Goal: Information Seeking & Learning: Learn about a topic

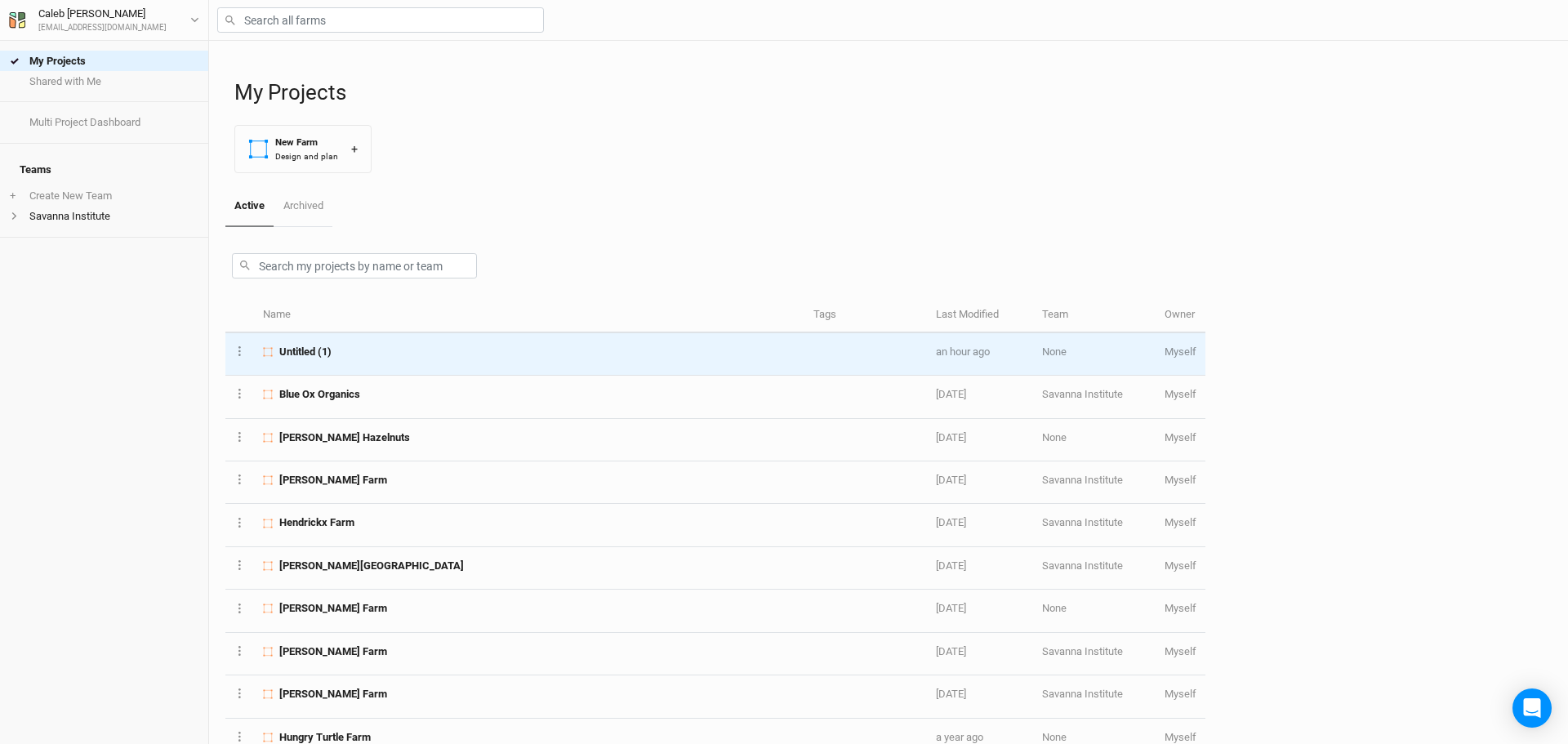
click at [296, 346] on span "Untitled (1)" at bounding box center [305, 352] width 53 height 15
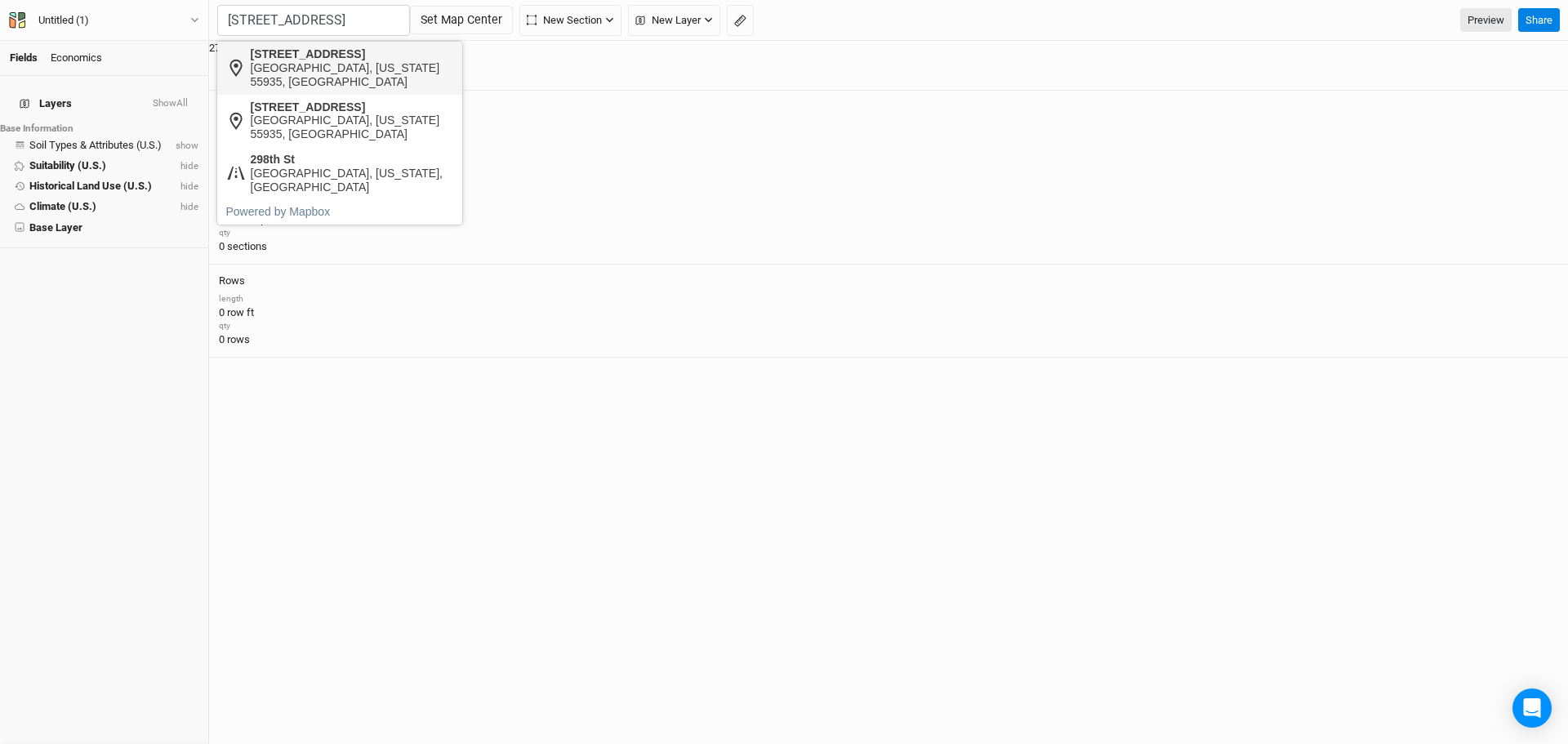
click at [348, 56] on div "[STREET_ADDRESS]" at bounding box center [352, 54] width 204 height 14
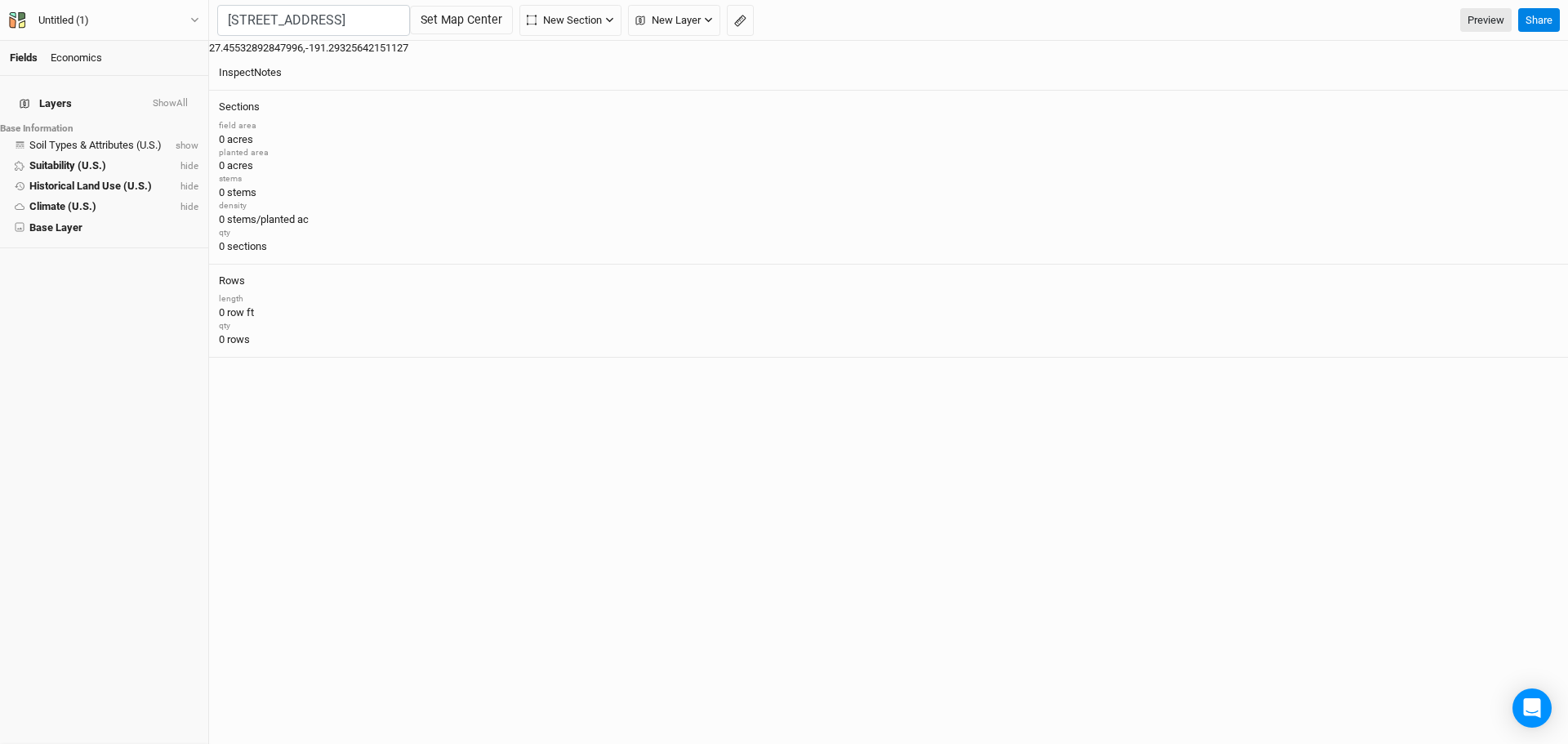
type input "[STREET_ADDRESS][US_STATE]"
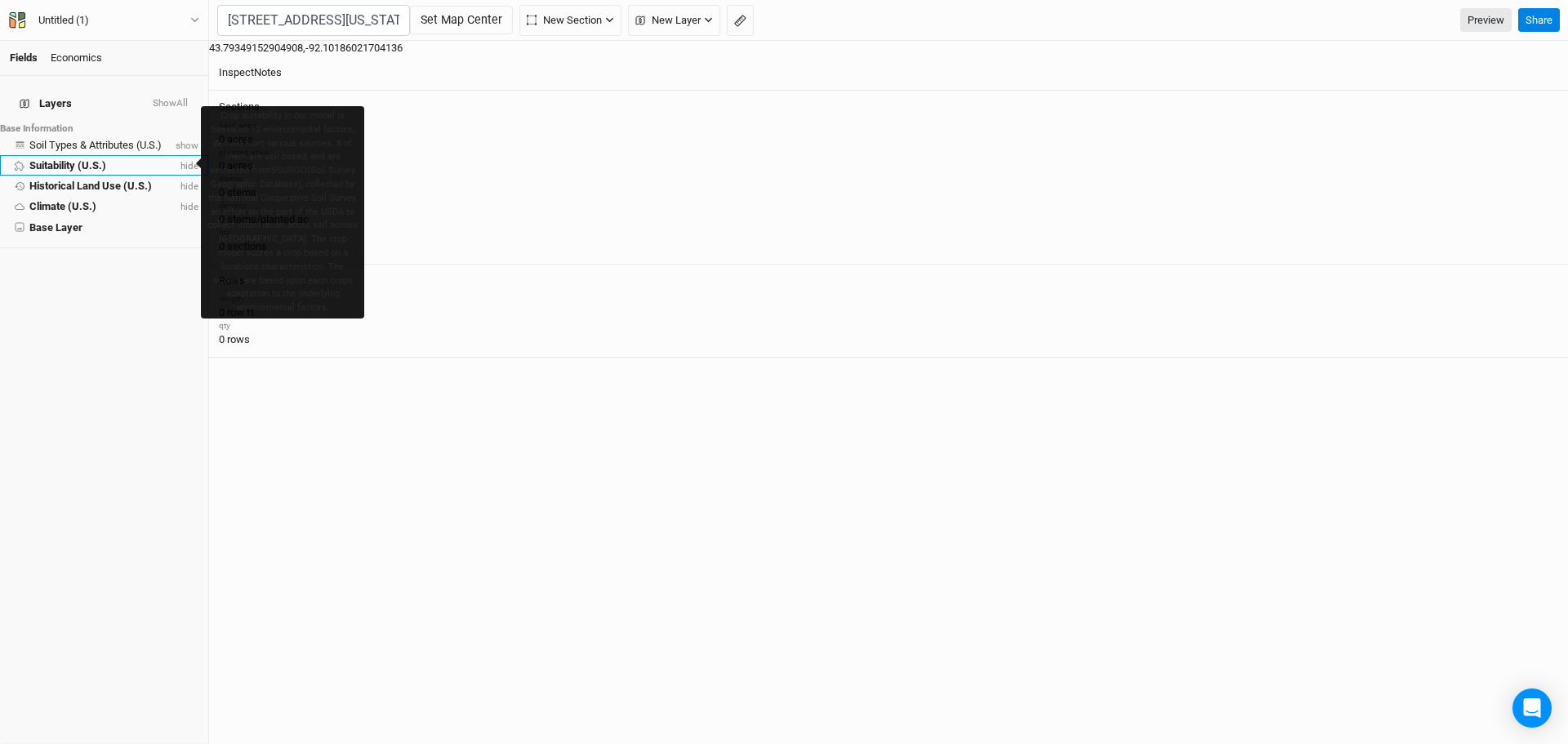
click at [72, 160] on span "Suitability (U.S.)" at bounding box center [68, 165] width 77 height 12
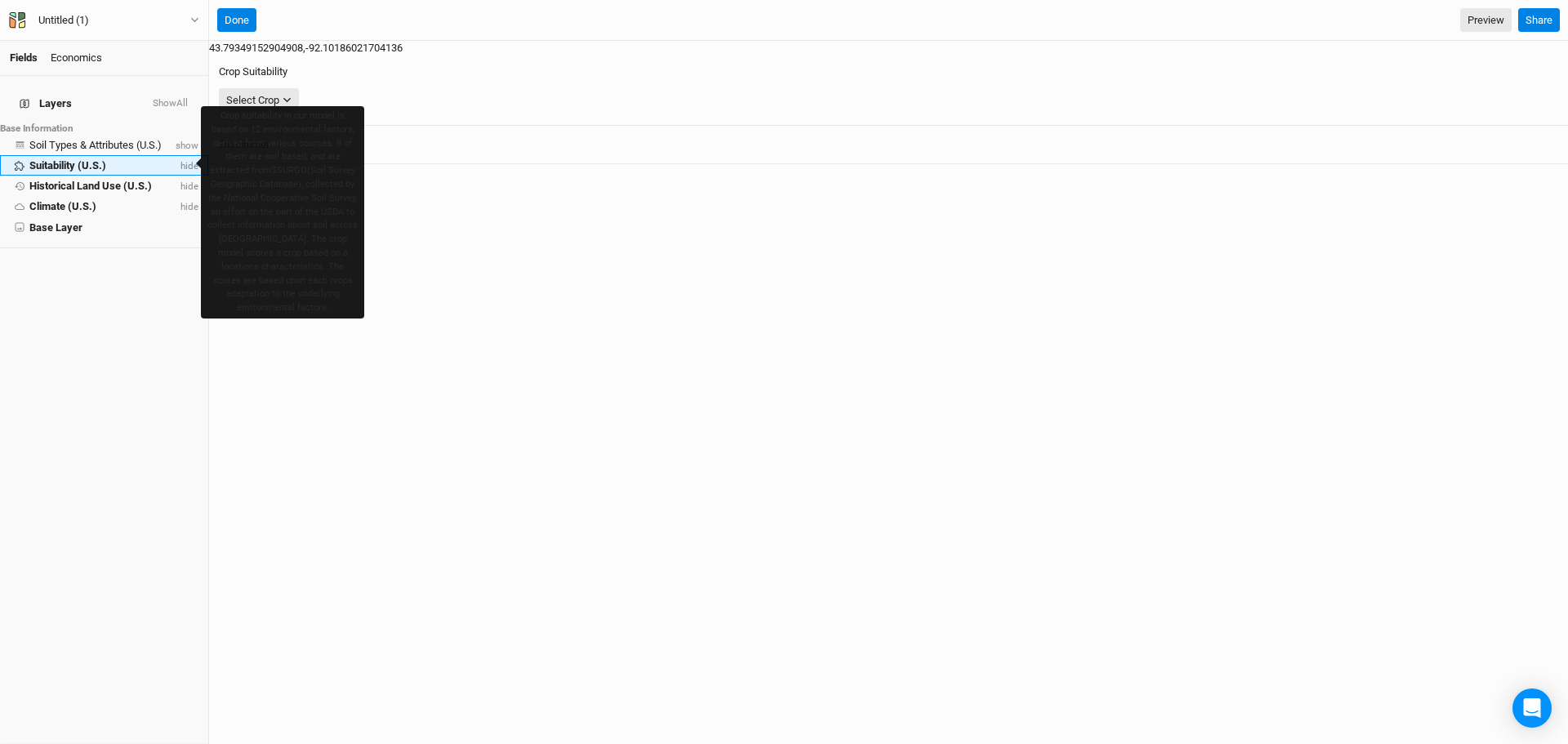
click at [88, 160] on span "Suitability (U.S.)" at bounding box center [68, 165] width 77 height 12
click at [81, 160] on span "Suitability (U.S.)" at bounding box center [68, 165] width 77 height 12
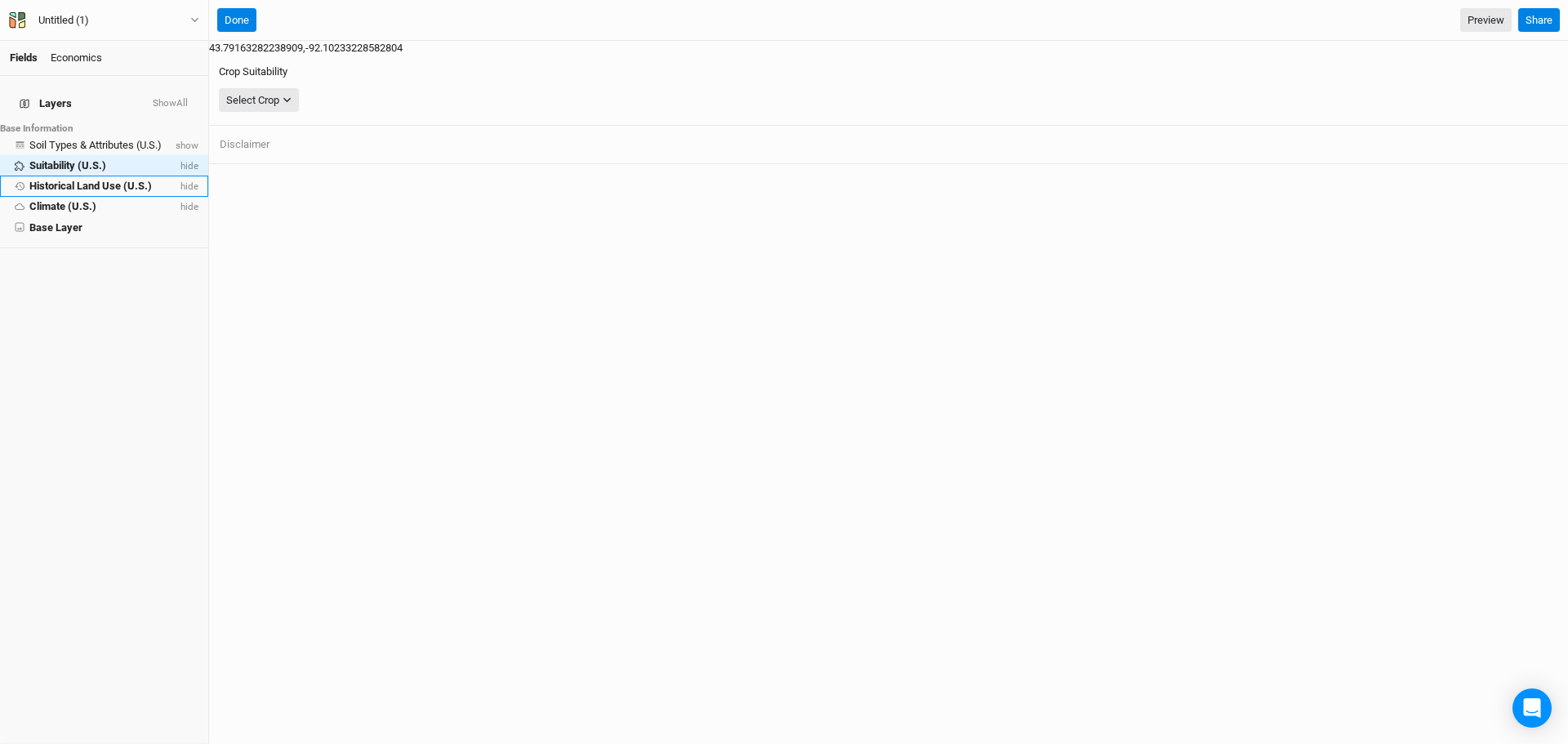
click at [69, 179] on span "Historical Land Use (U.S.)" at bounding box center [90, 185] width 122 height 12
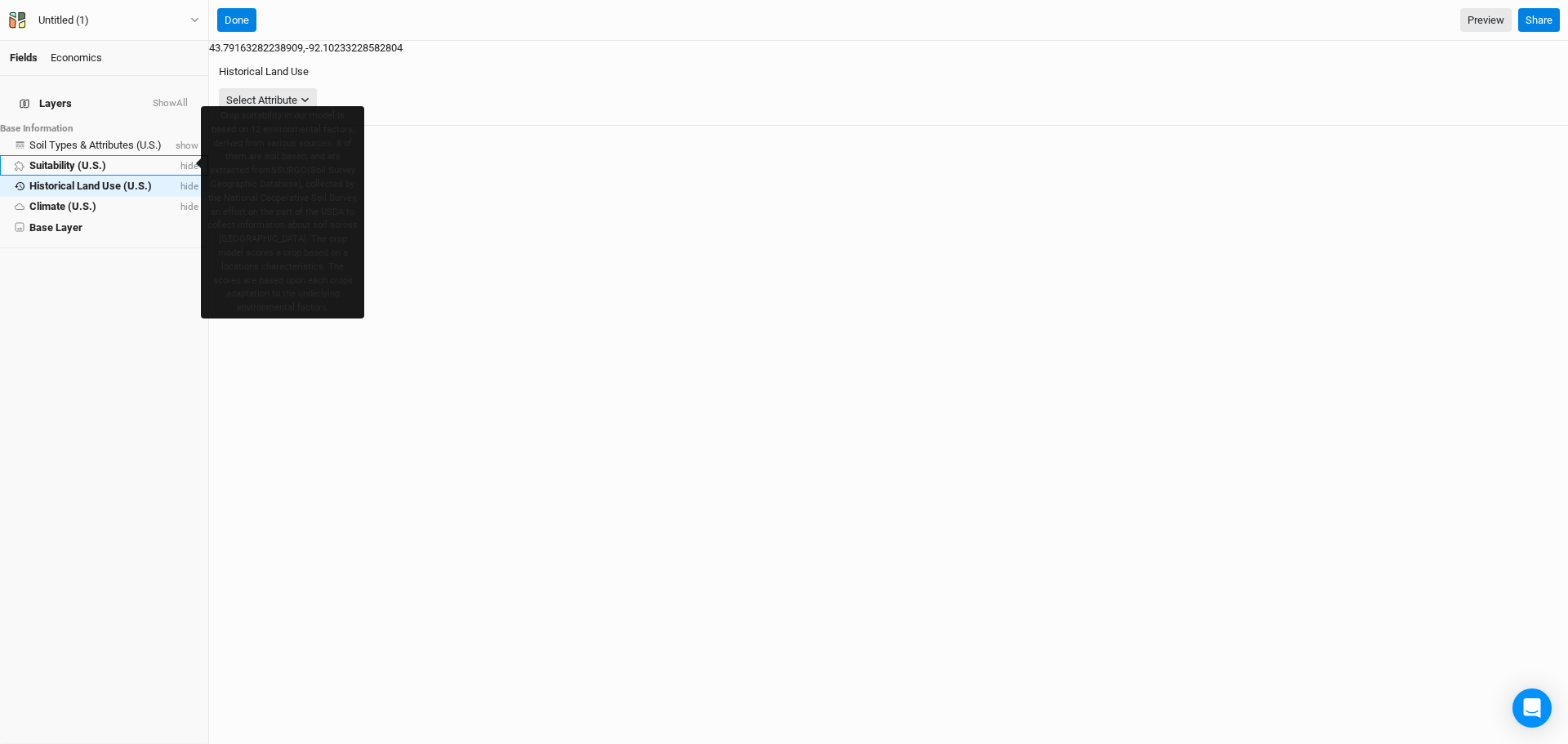
click at [79, 163] on span "Suitability (U.S.)" at bounding box center [68, 165] width 77 height 12
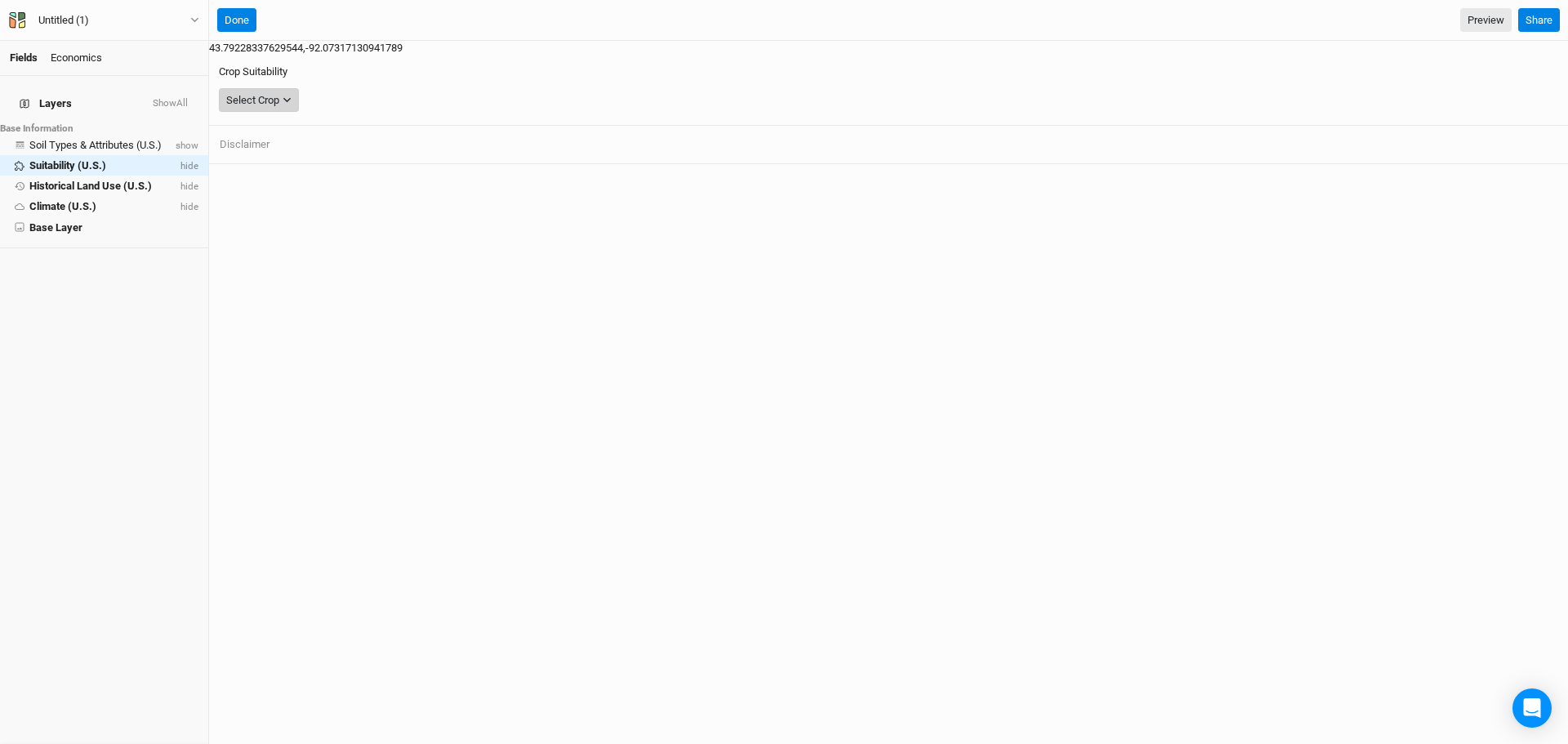
click at [279, 92] on div "Select Crop" at bounding box center [253, 100] width 54 height 16
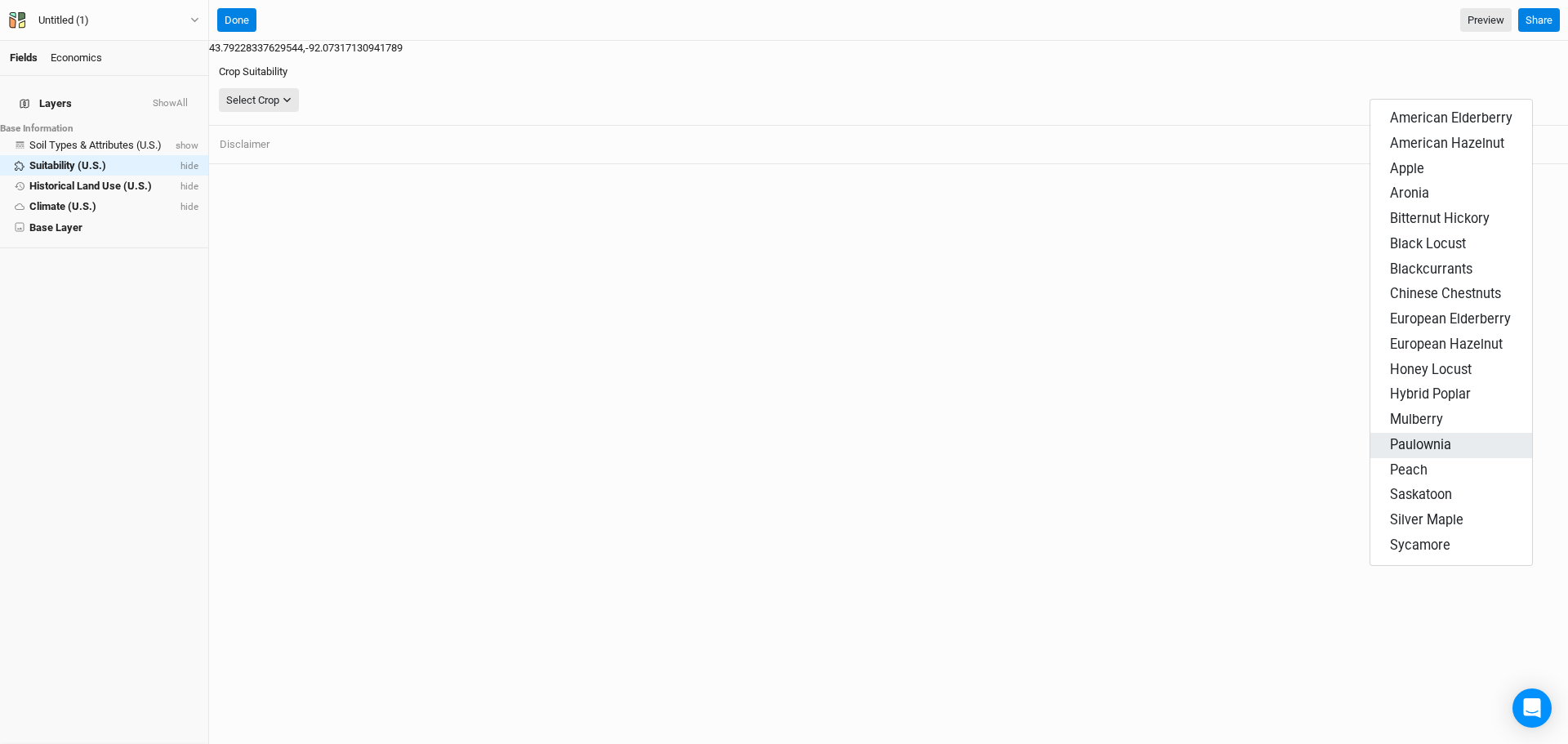
click at [1412, 437] on span "Paulownia" at bounding box center [1420, 444] width 61 height 16
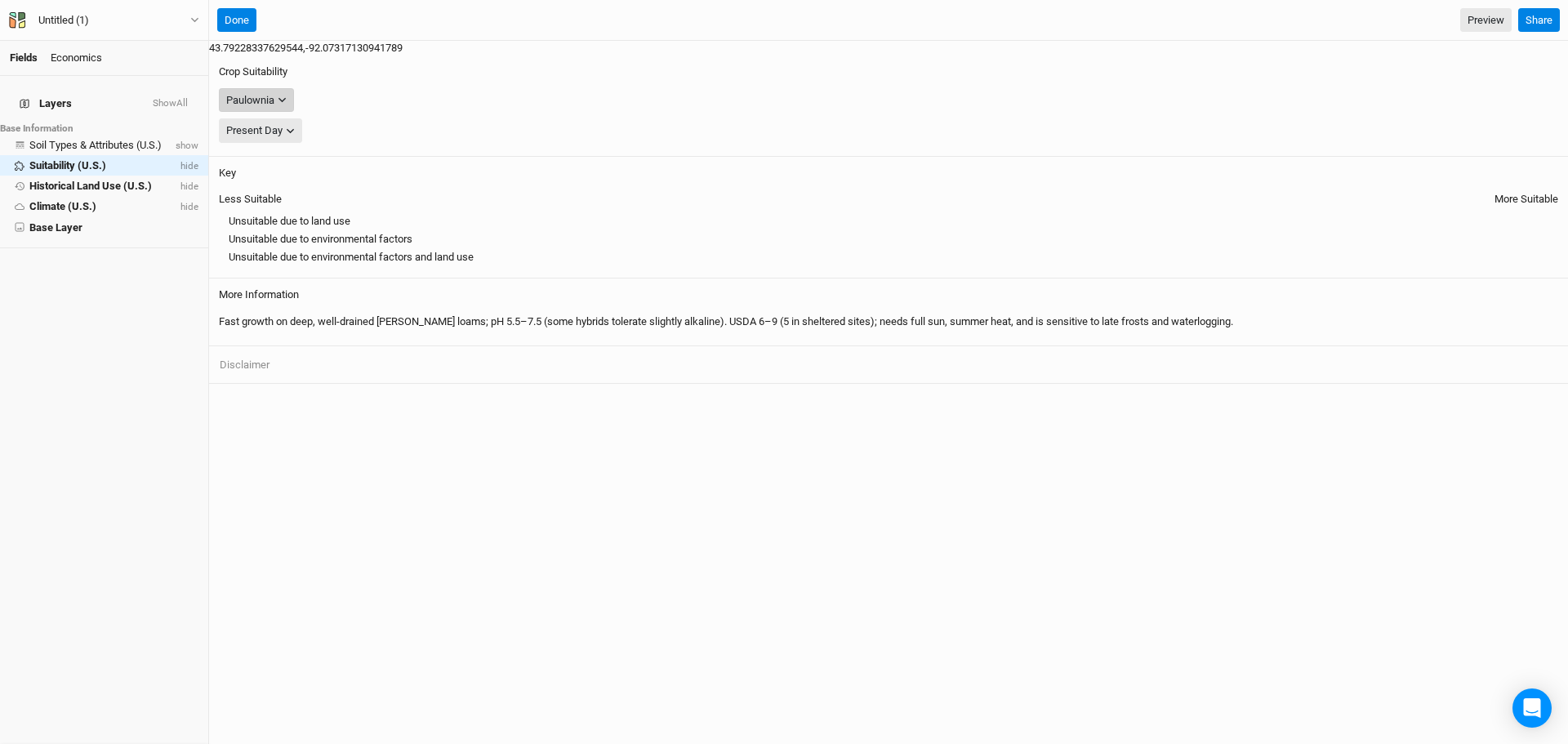
click at [274, 92] on div "Paulownia" at bounding box center [250, 100] width 48 height 16
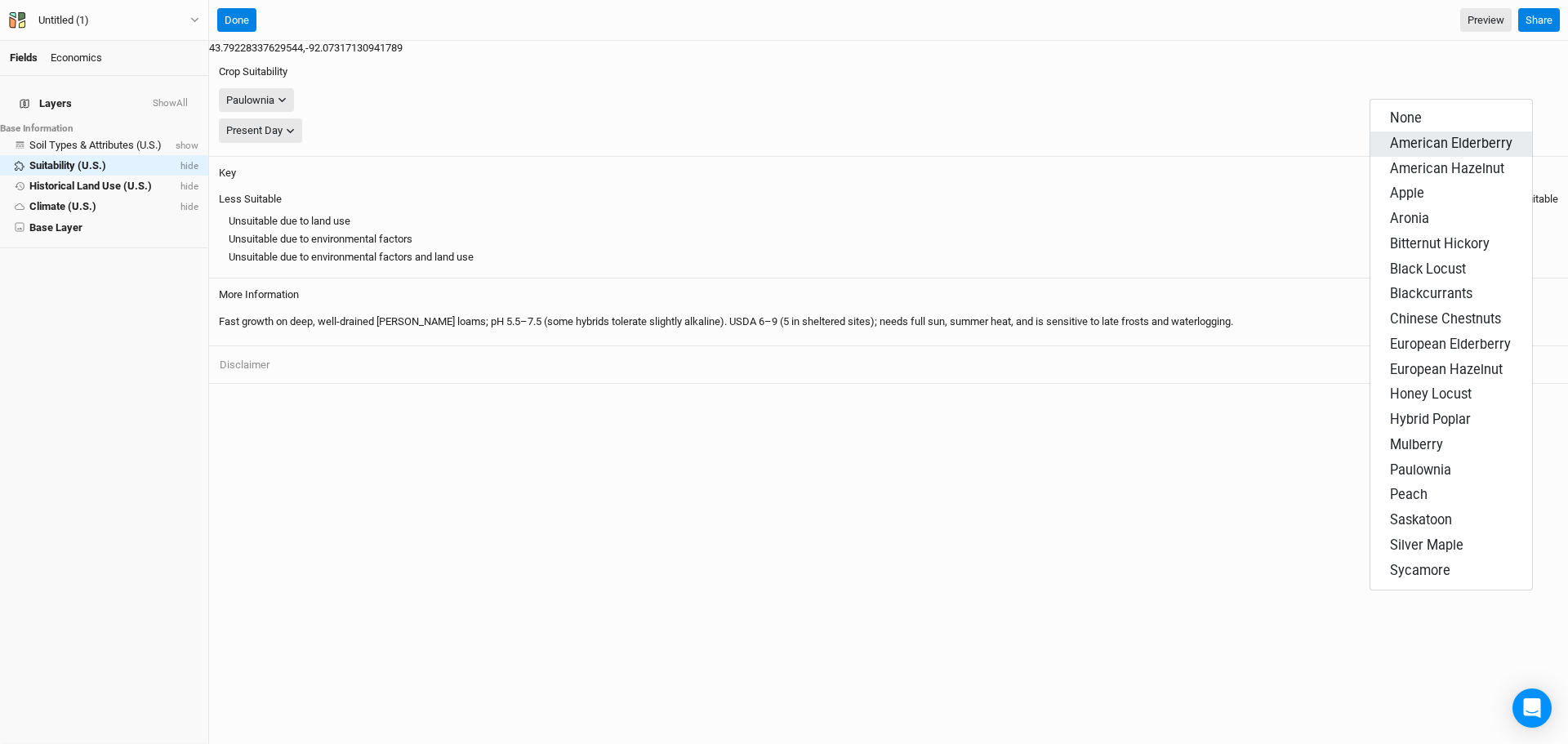
click at [1417, 135] on span "American Elderberry" at bounding box center [1451, 143] width 122 height 16
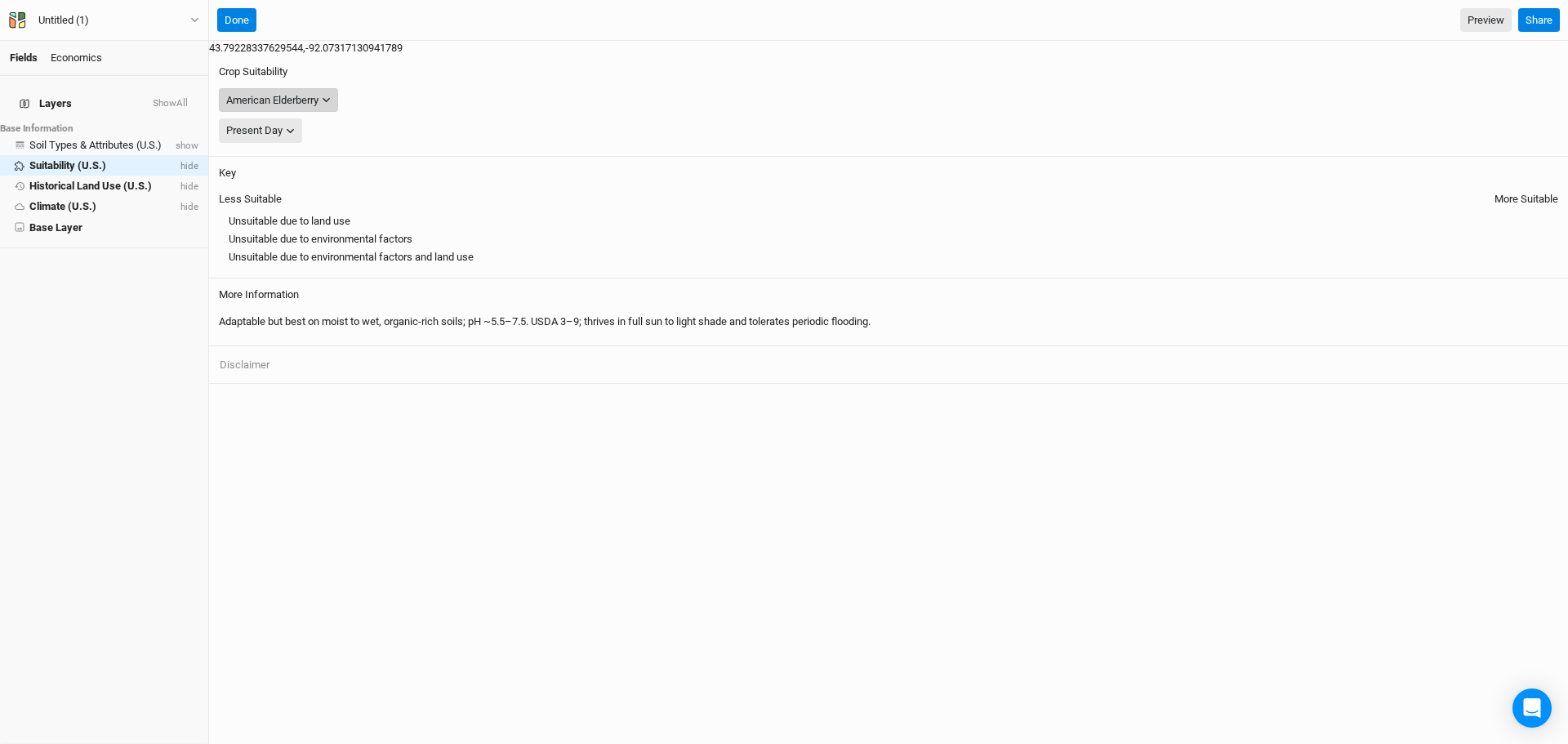
click at [318, 92] on div "American Elderberry" at bounding box center [272, 100] width 92 height 16
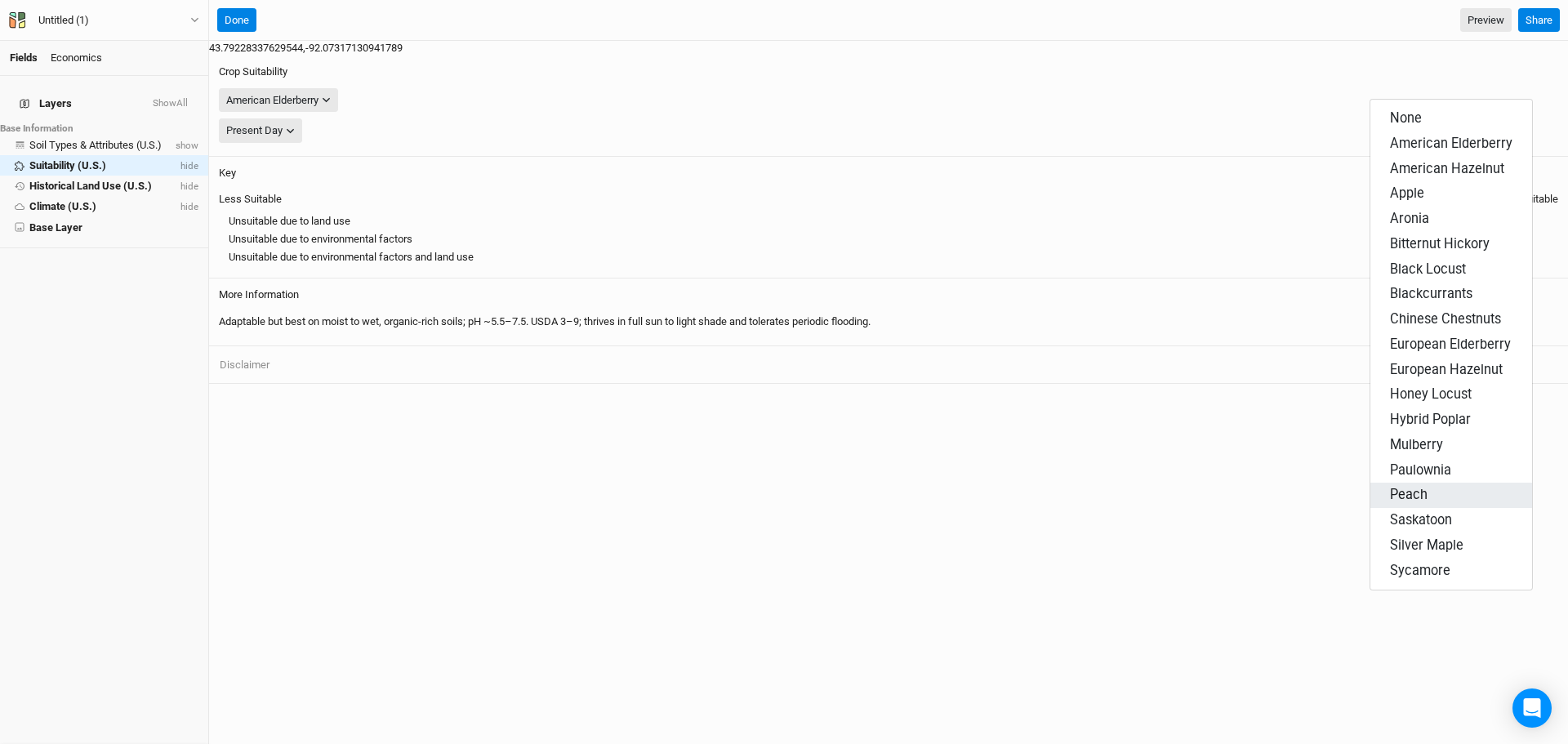
click at [1431, 483] on button "Peach" at bounding box center [1451, 495] width 161 height 25
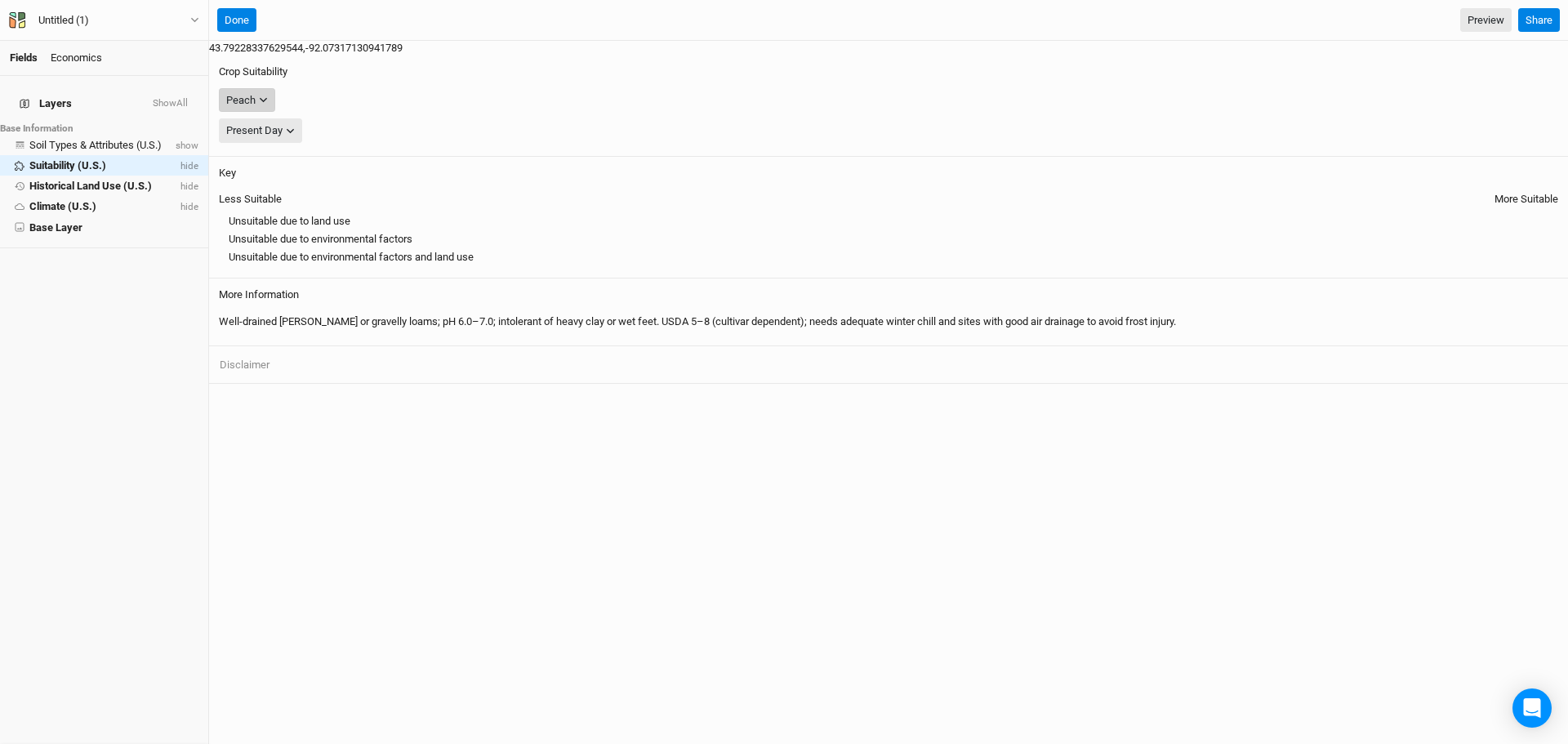
click at [268, 96] on icon "button" at bounding box center [264, 101] width 9 height 9
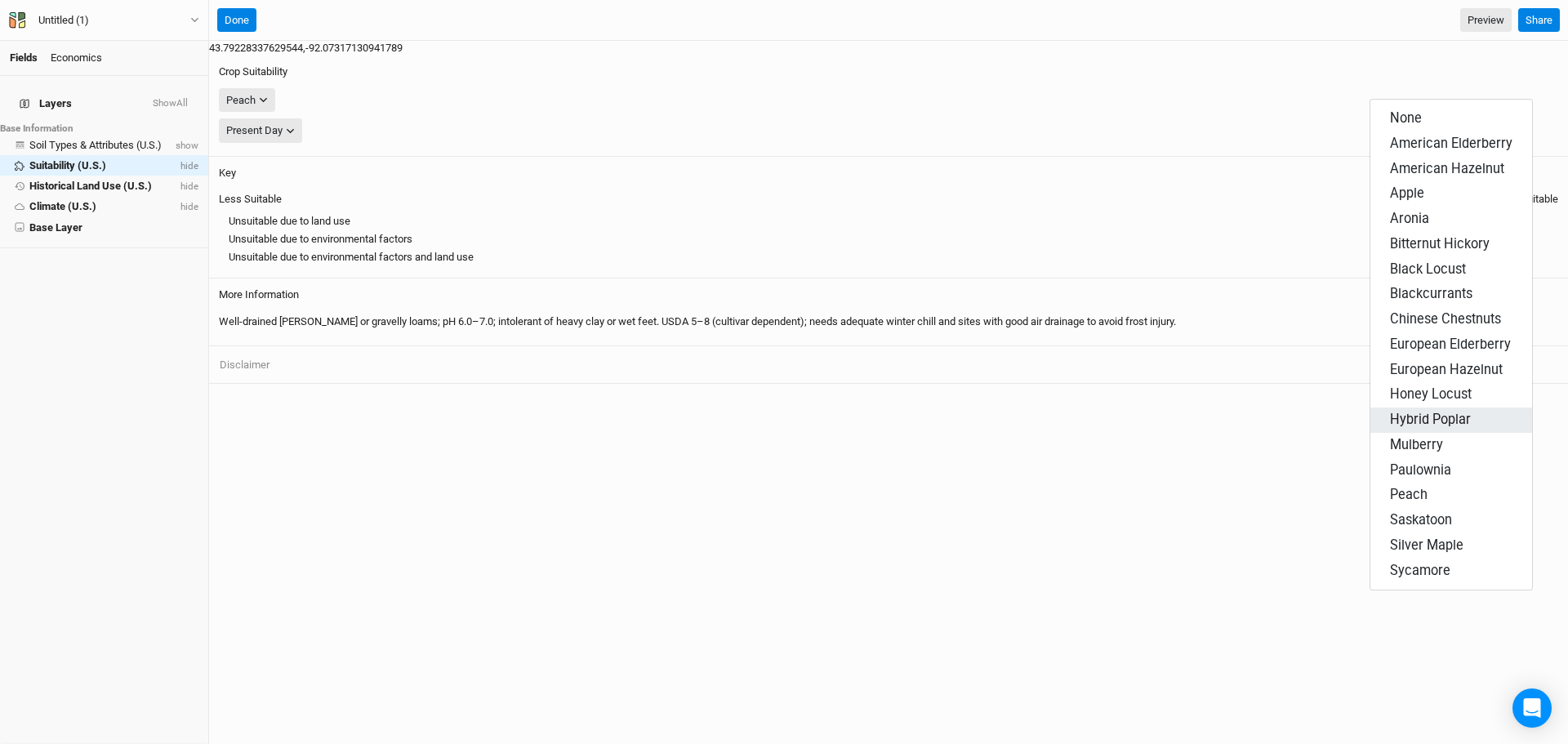
click at [1446, 411] on span "Hybrid Poplar" at bounding box center [1430, 419] width 81 height 16
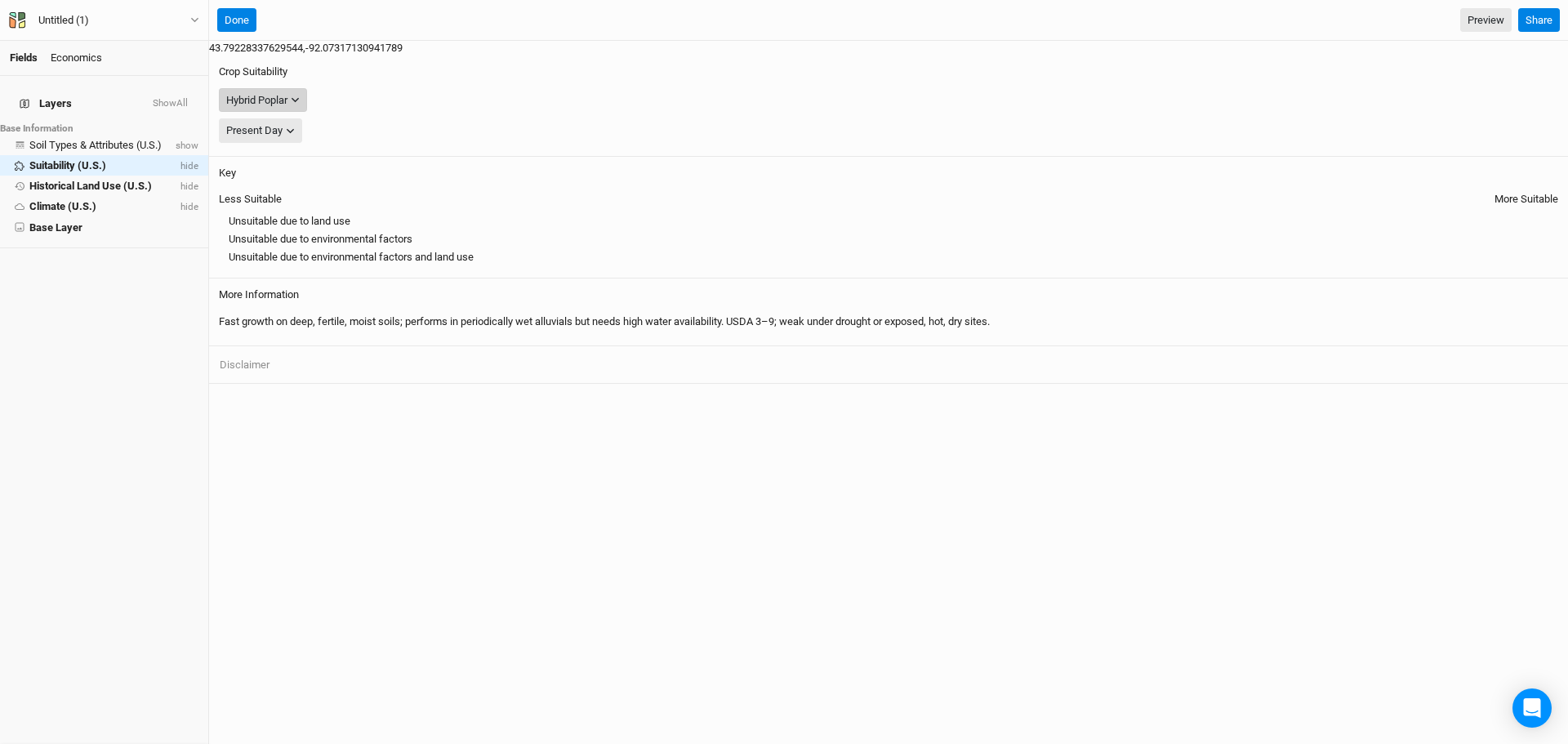
click at [287, 92] on div "Hybrid Poplar" at bounding box center [256, 100] width 61 height 16
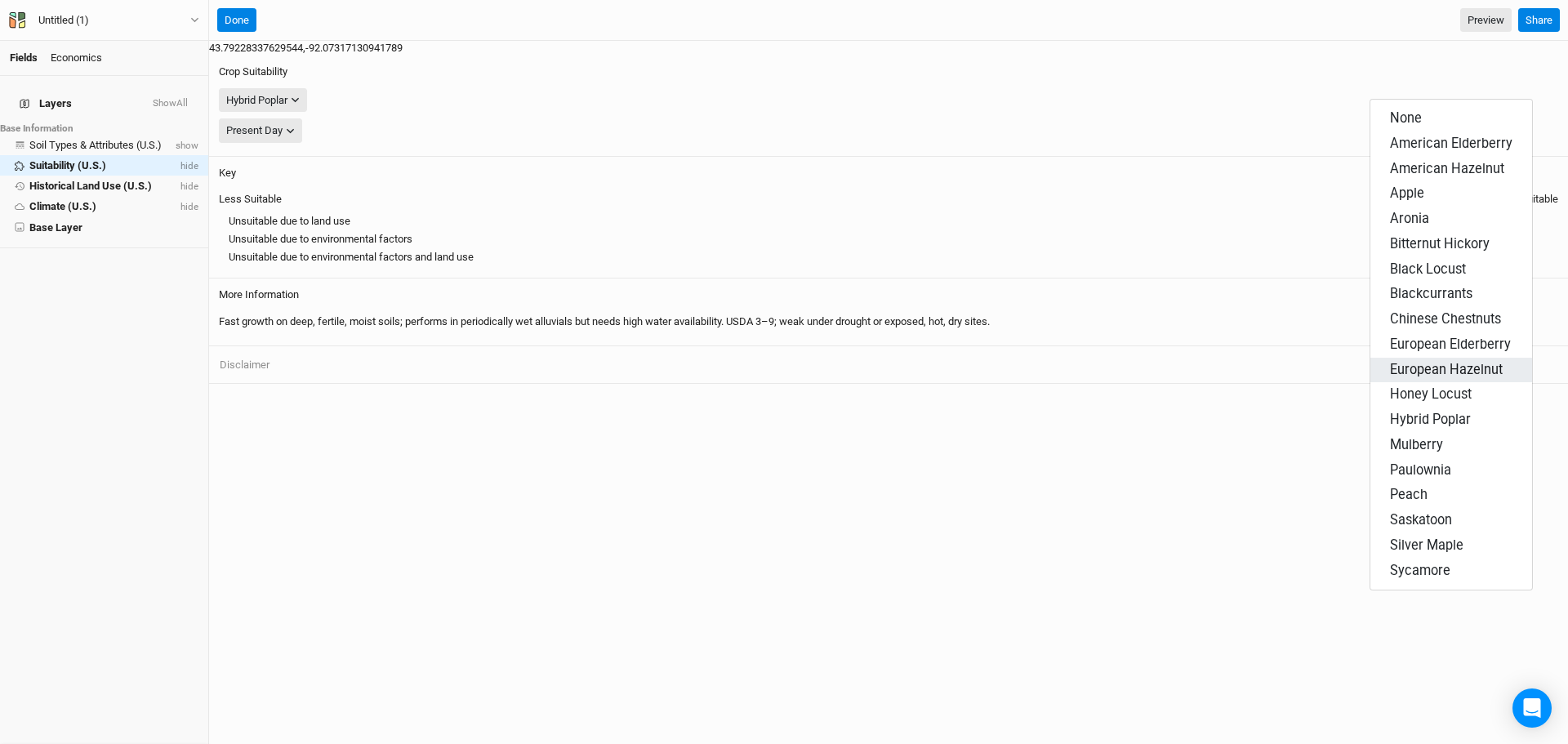
click at [1418, 358] on button "European Hazelnut" at bounding box center [1451, 370] width 161 height 25
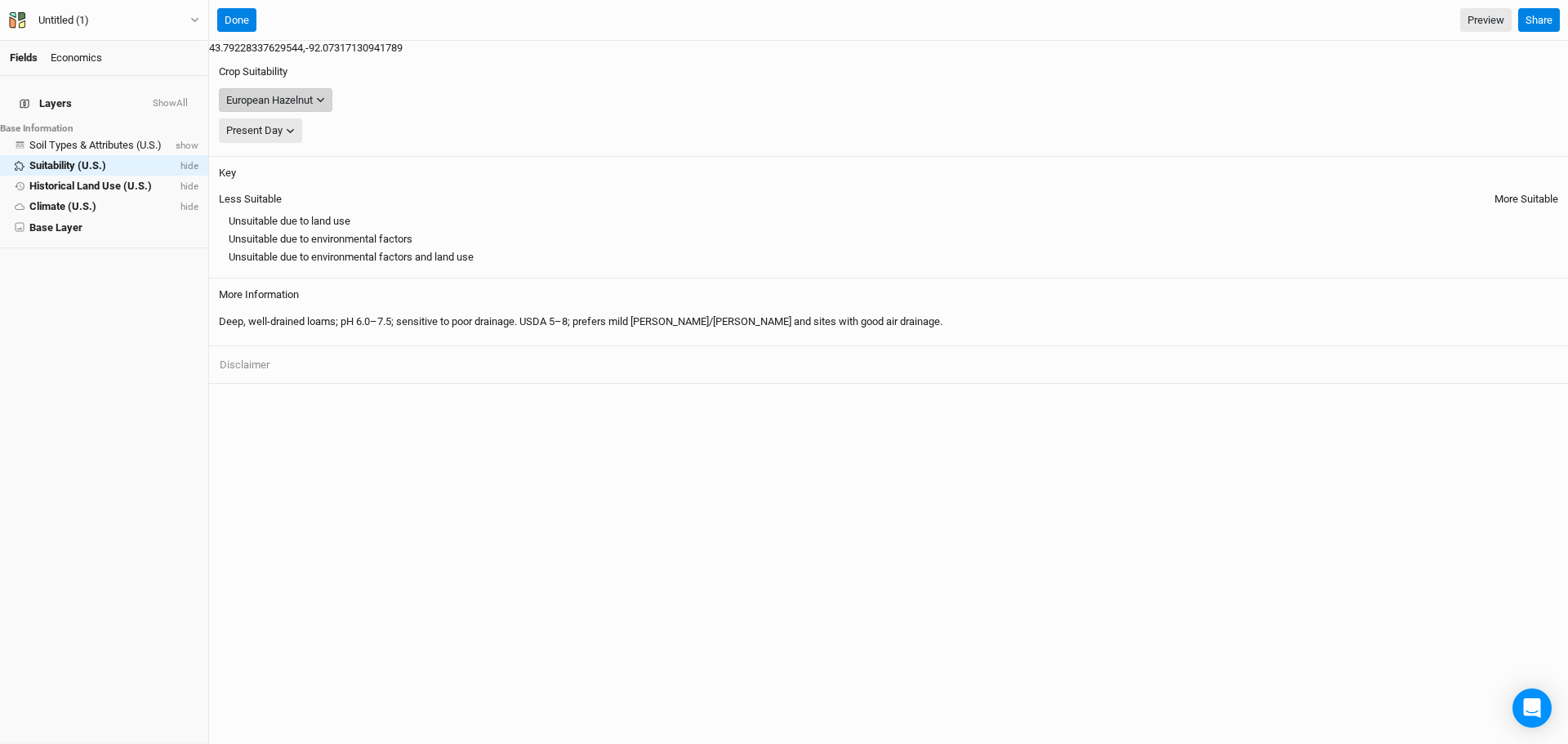
click at [313, 92] on div "European Hazelnut" at bounding box center [269, 100] width 86 height 16
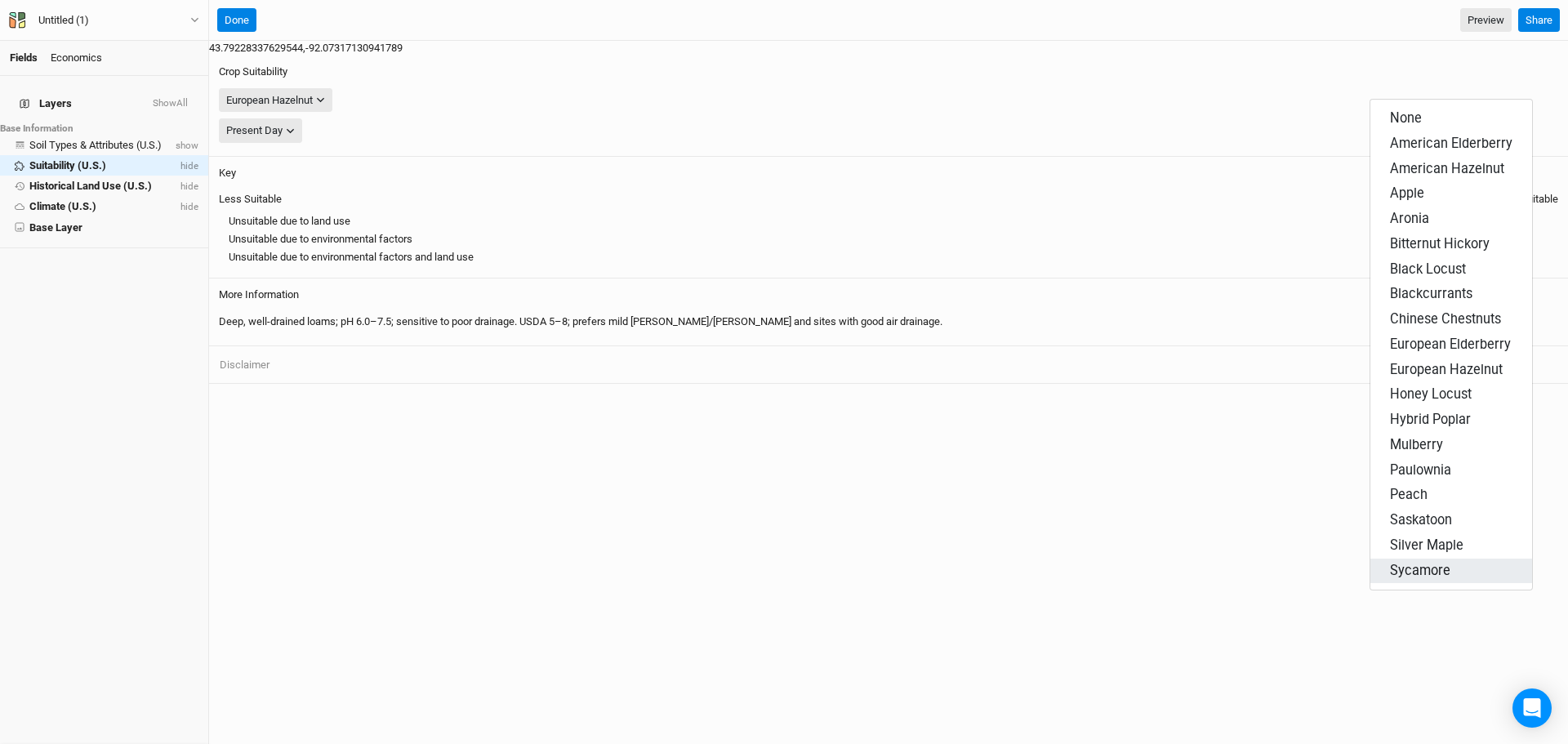
click at [1420, 563] on span "Sycamore" at bounding box center [1420, 570] width 60 height 16
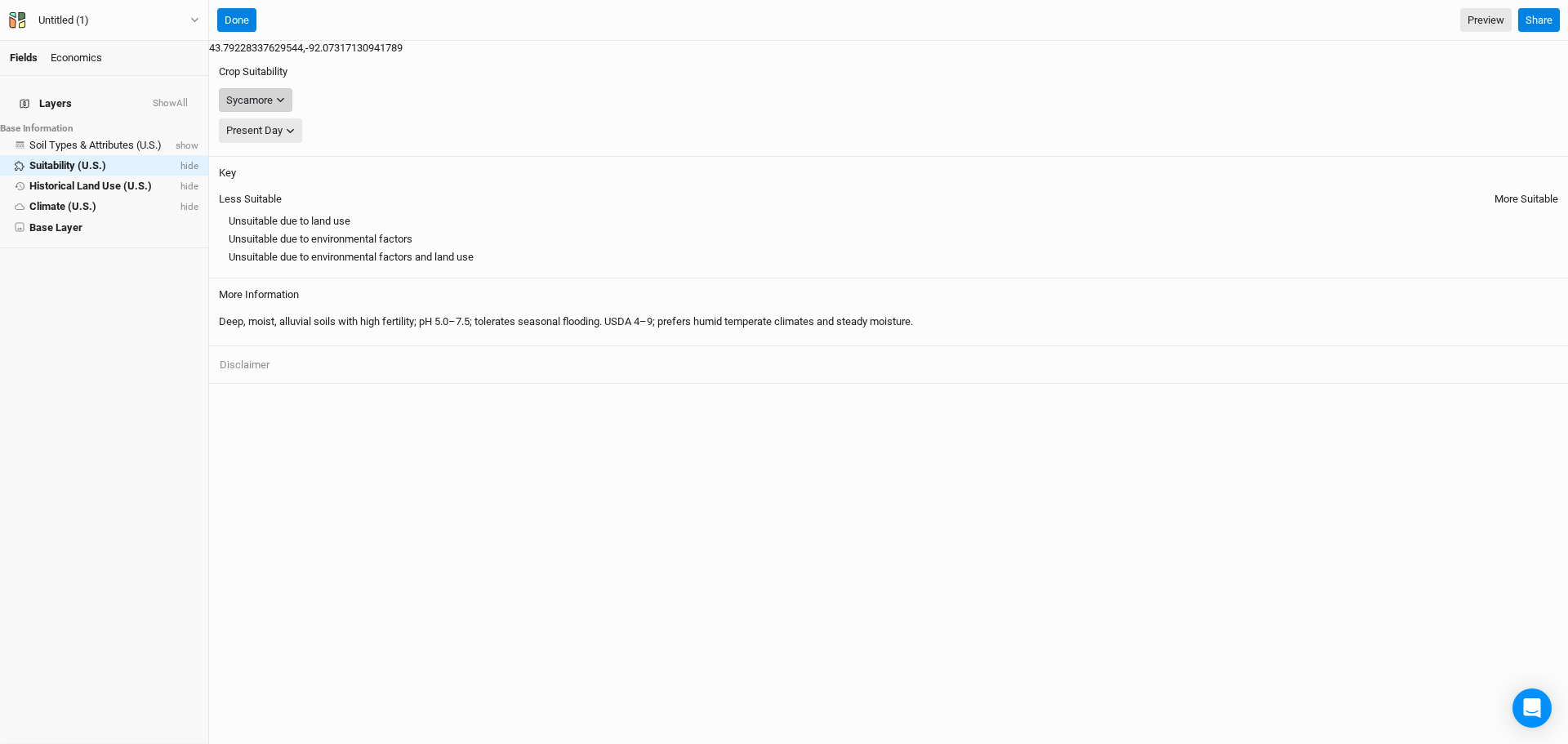
click at [272, 92] on div "Sycamore" at bounding box center [250, 100] width 47 height 16
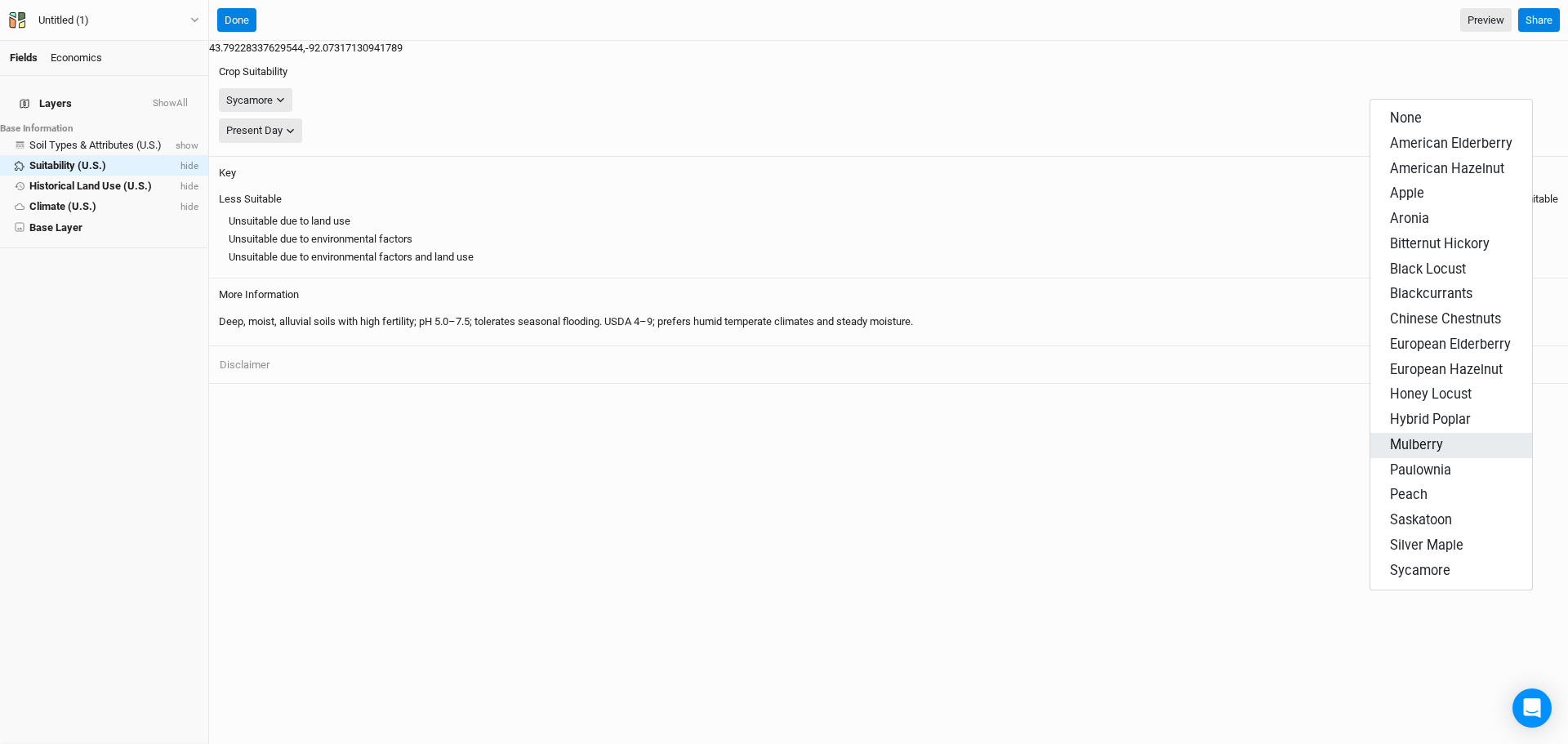
click at [1418, 437] on span "Mulberry" at bounding box center [1416, 444] width 54 height 16
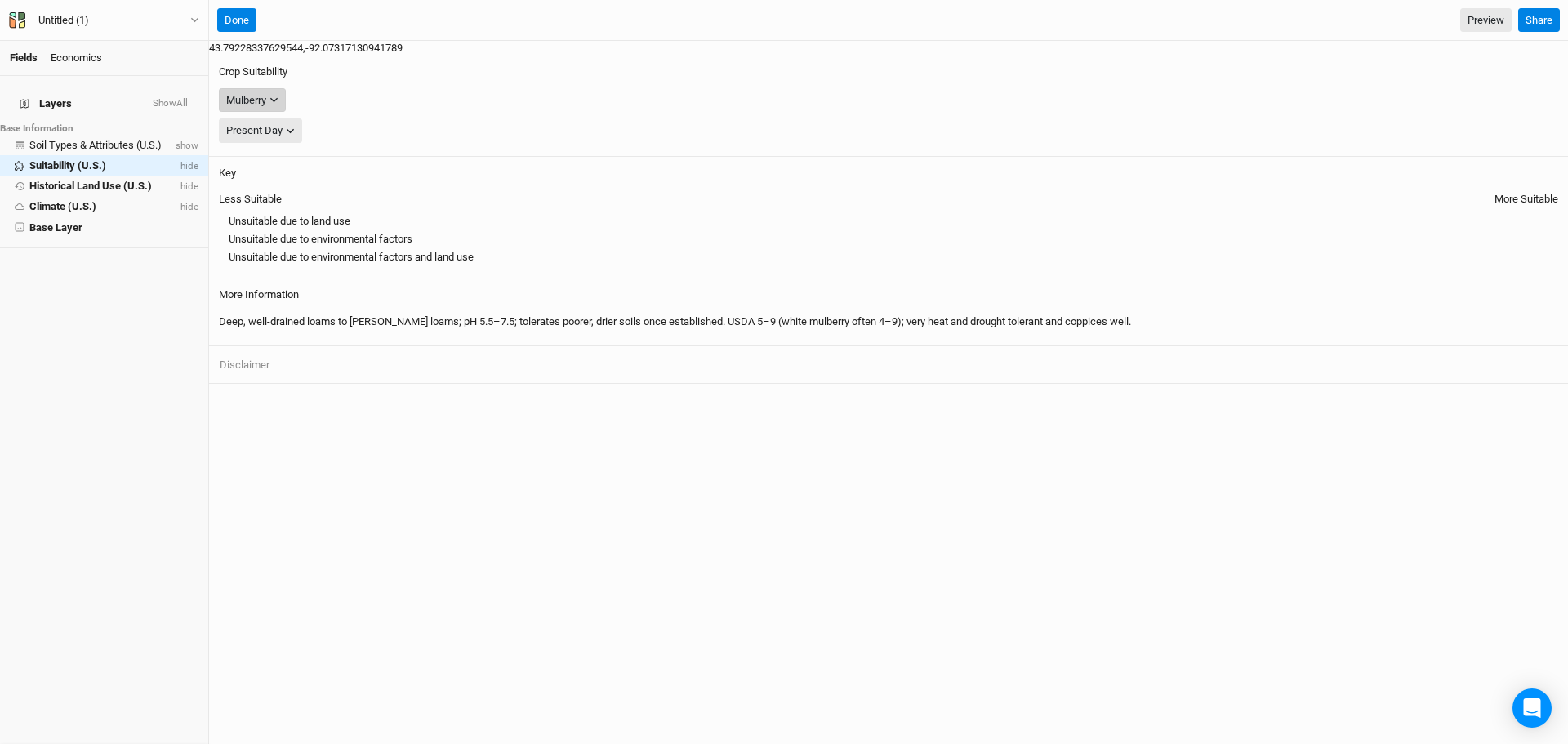
click at [266, 92] on div "Mulberry" at bounding box center [246, 100] width 40 height 16
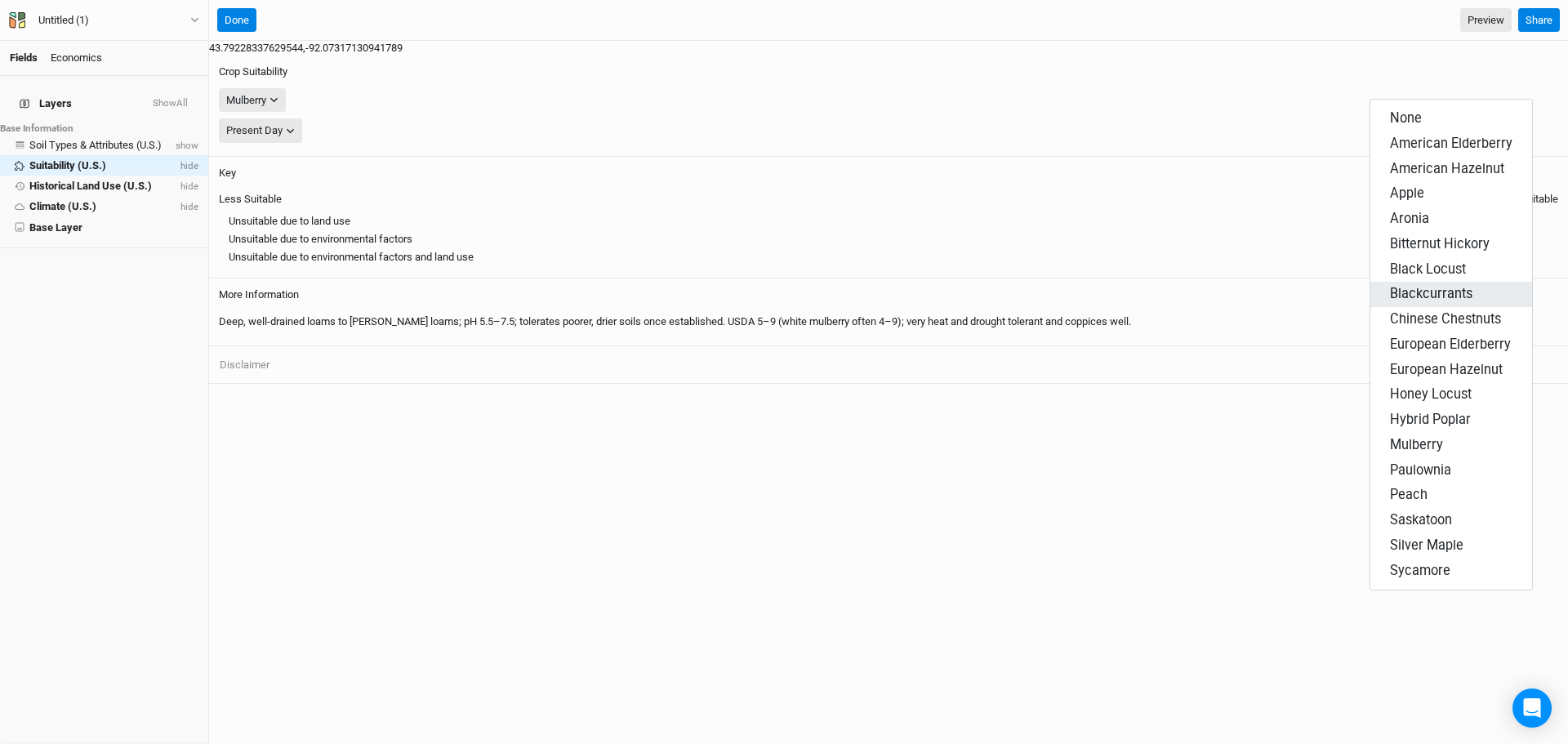
click at [1403, 286] on span "Blackcurrants" at bounding box center [1431, 293] width 83 height 16
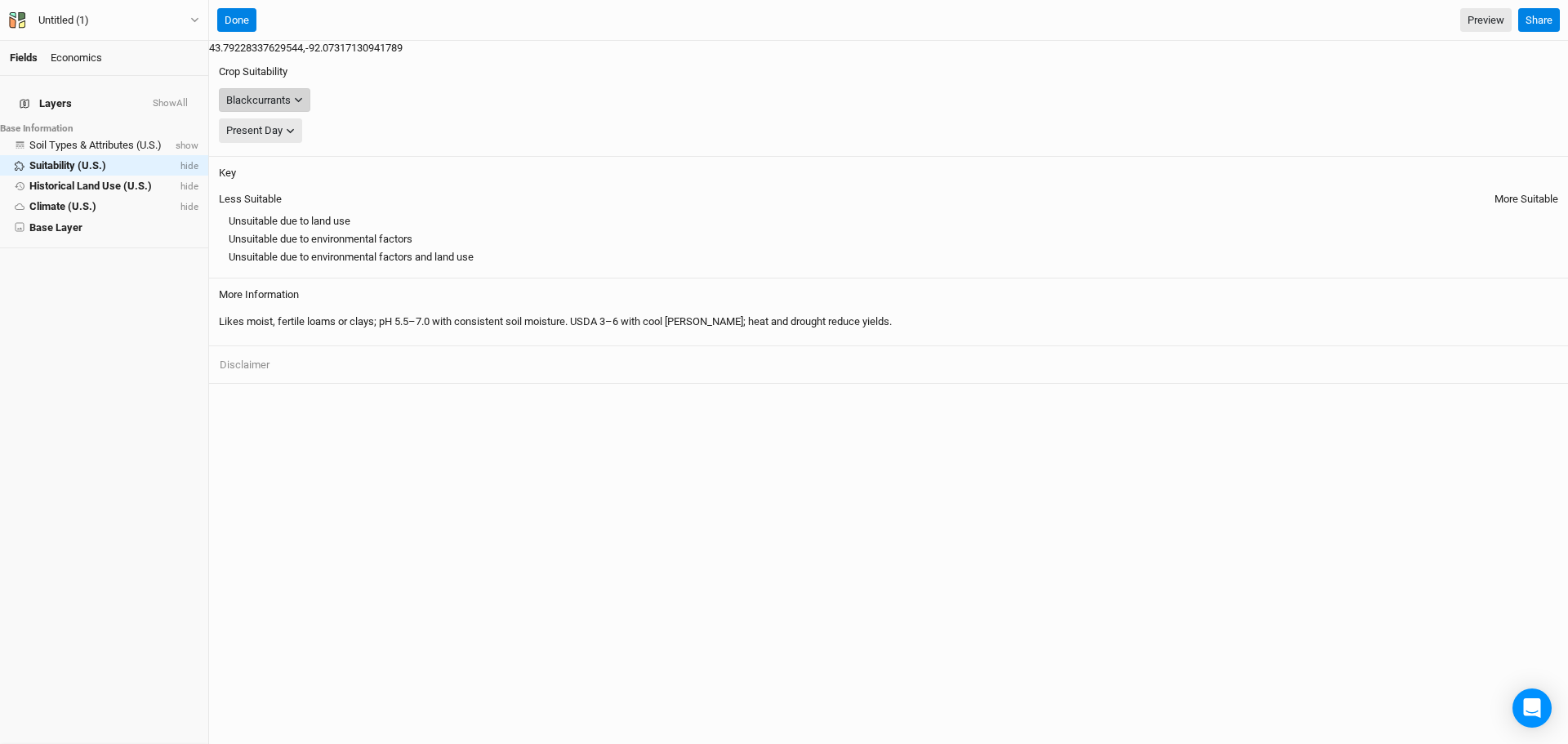
click at [291, 92] on div "Blackcurrants" at bounding box center [258, 100] width 65 height 16
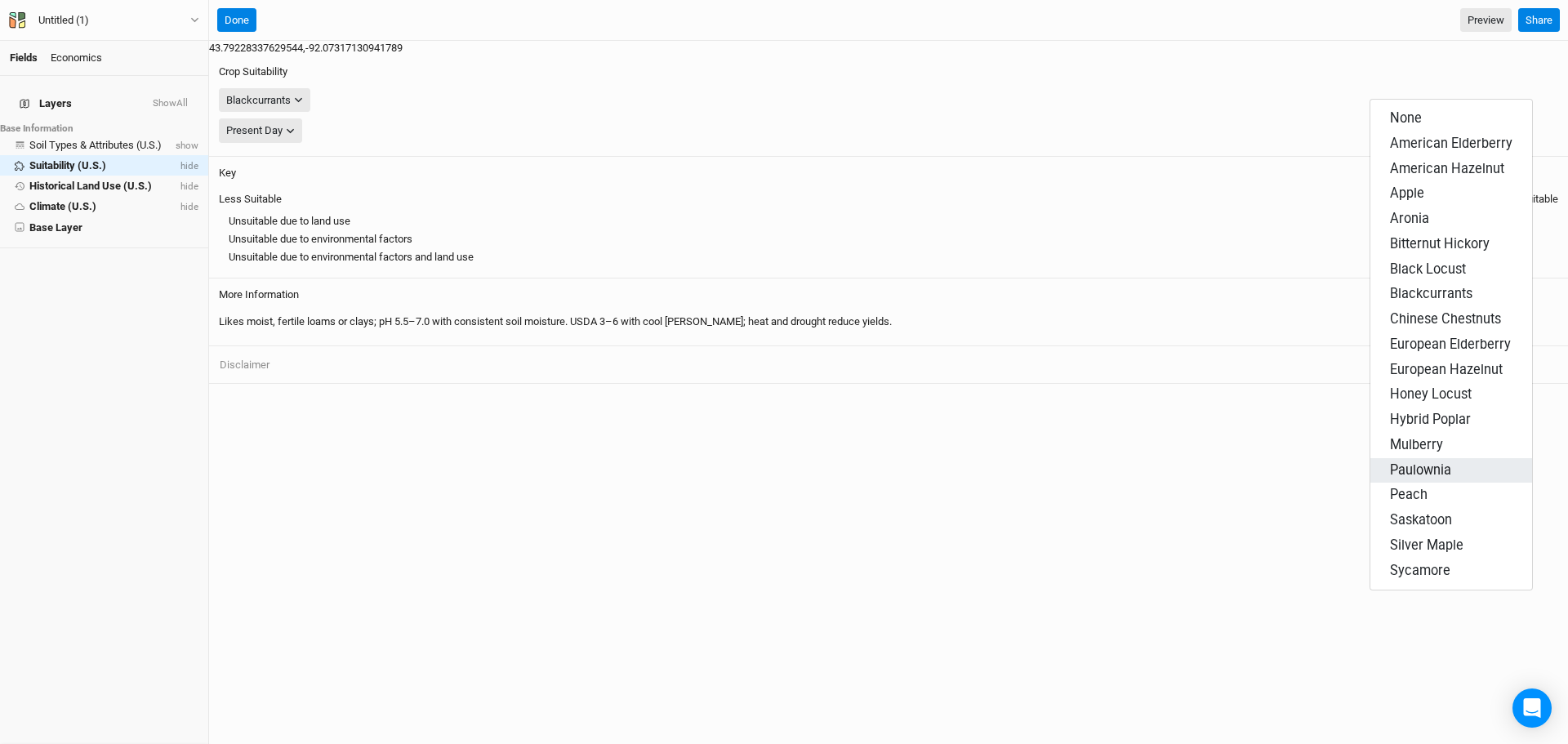
click at [1422, 458] on button "Paulownia" at bounding box center [1451, 471] width 161 height 25
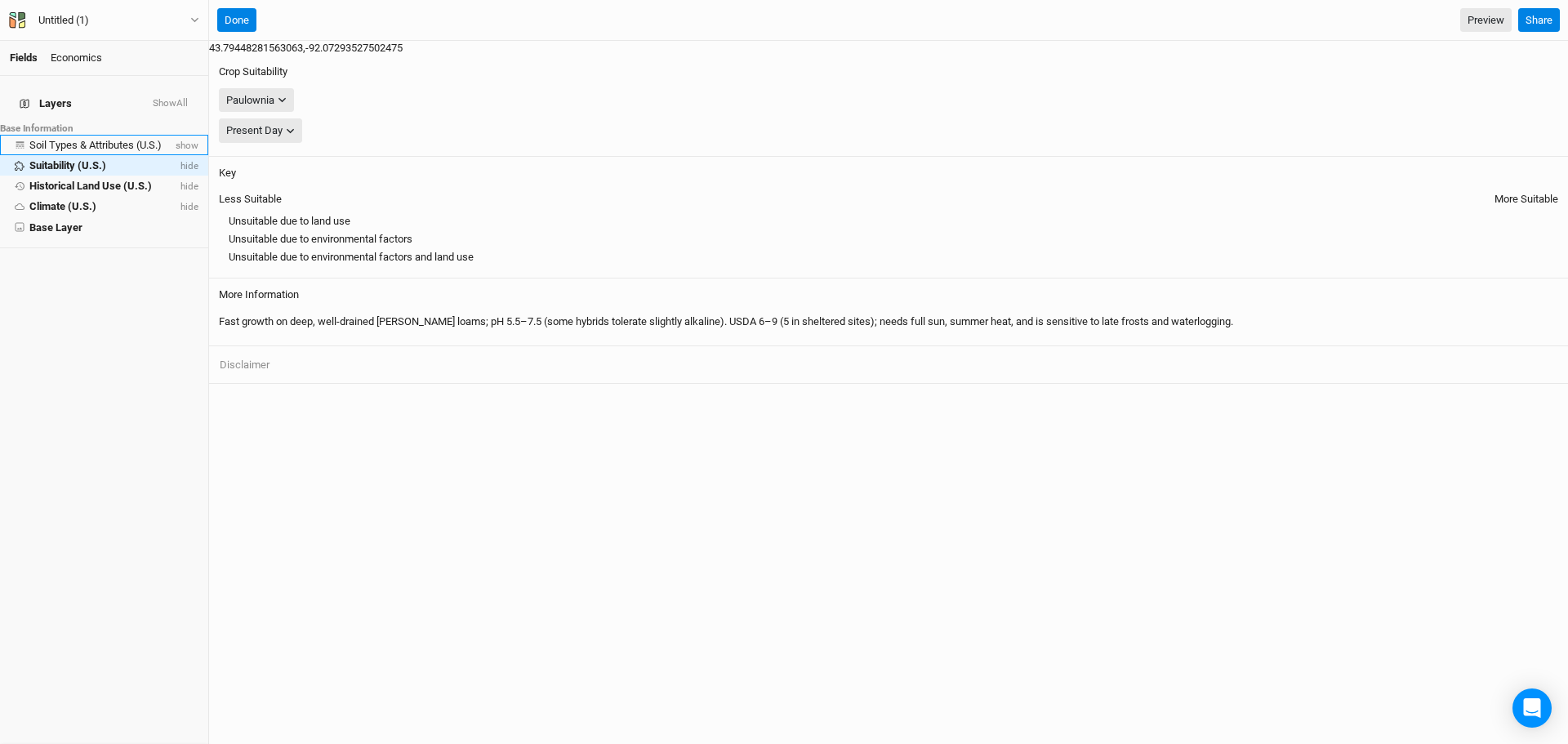
click at [78, 140] on span "Soil Types & Attributes (U.S.)" at bounding box center [95, 145] width 132 height 12
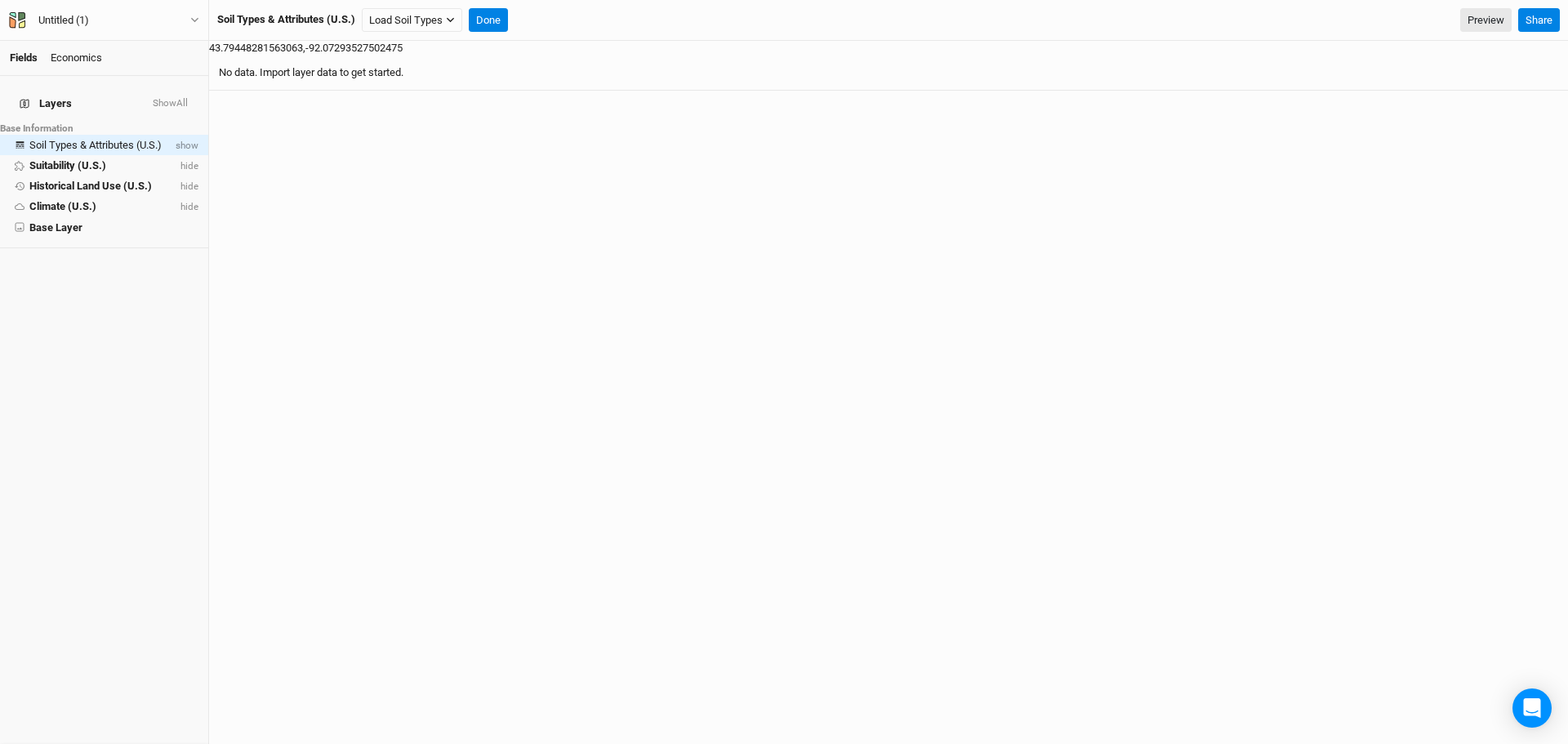
click at [247, 13] on div "Soil Types & Attributes (U.S.)" at bounding box center [285, 20] width 138 height 15
click at [49, 96] on span "Layers" at bounding box center [46, 103] width 53 height 16
click at [72, 187] on li "Historical Land Use (U.S.) hide" at bounding box center [104, 186] width 208 height 21
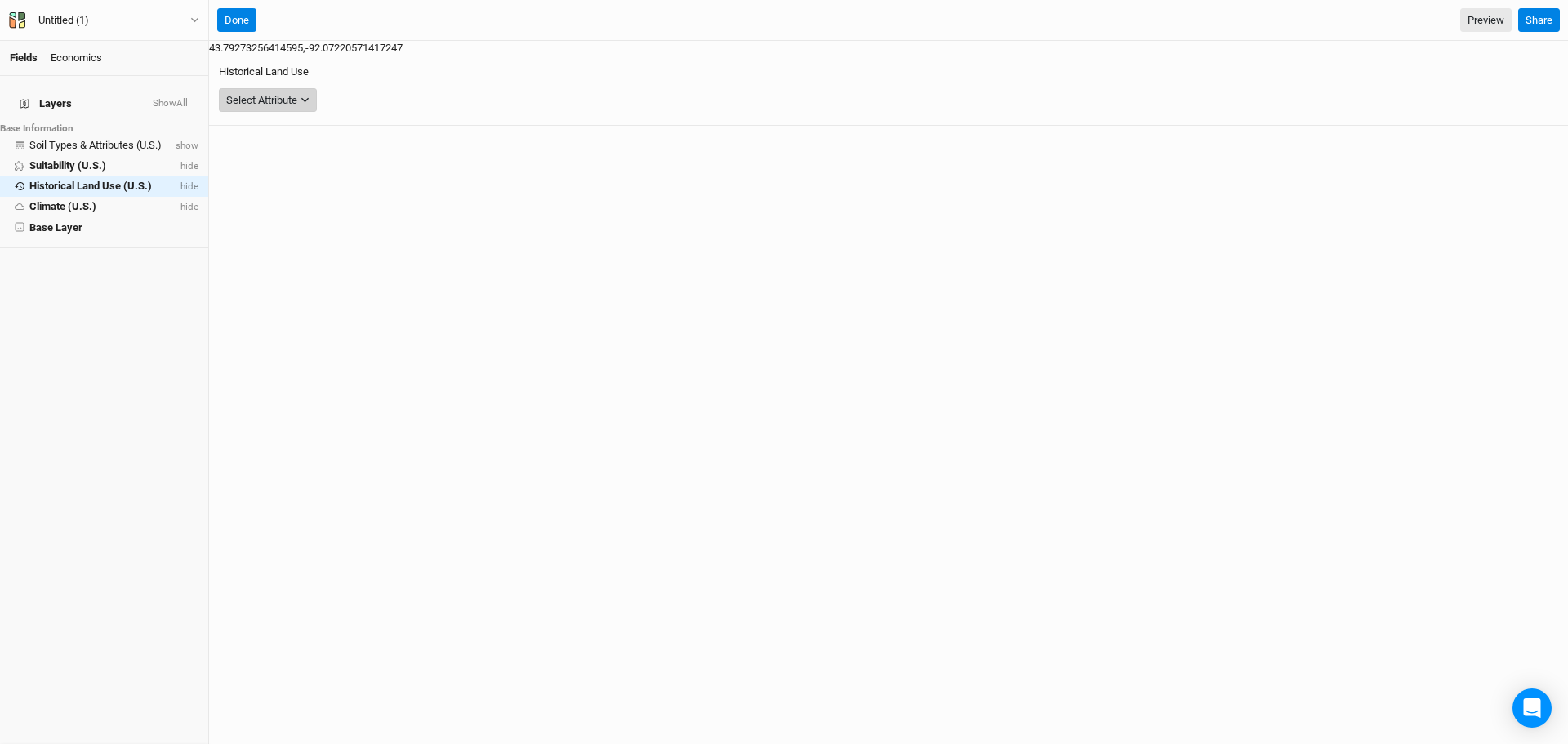
click at [298, 92] on div "Select Attribute" at bounding box center [262, 100] width 71 height 16
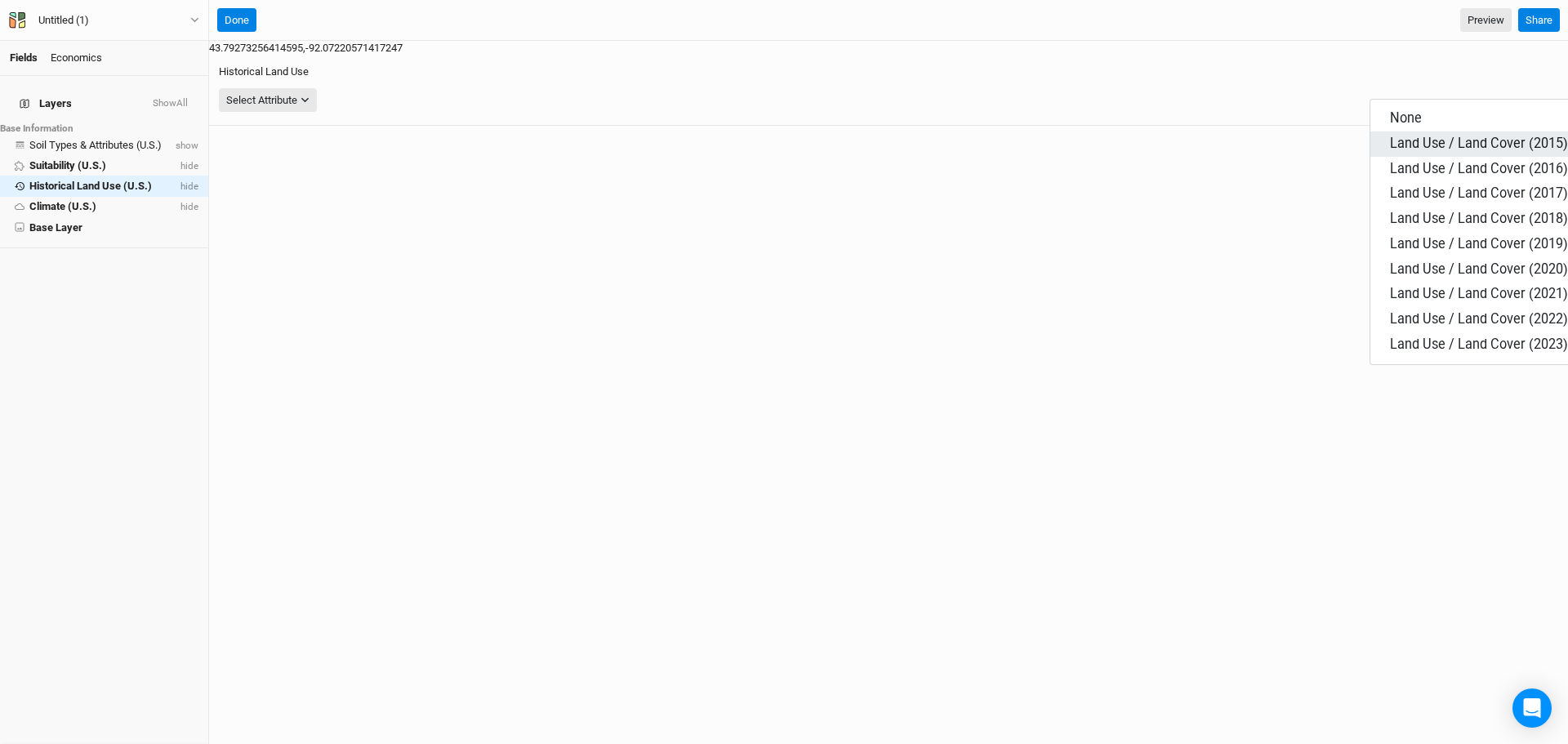
click at [1435, 142] on span "Land Use / Land Cover (2015)" at bounding box center [1479, 143] width 178 height 16
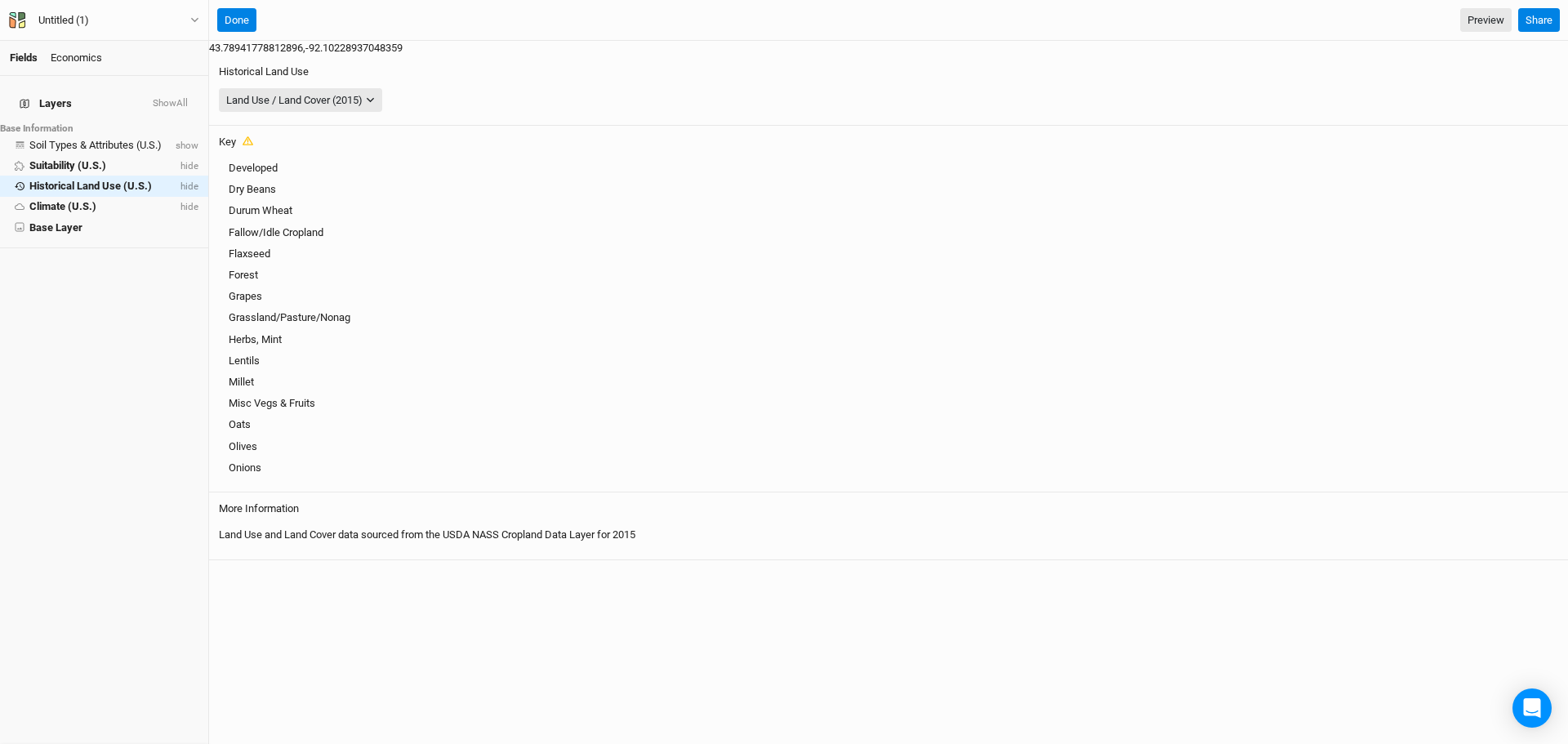
scroll to position [147, 0]
